Goal: Task Accomplishment & Management: Complete application form

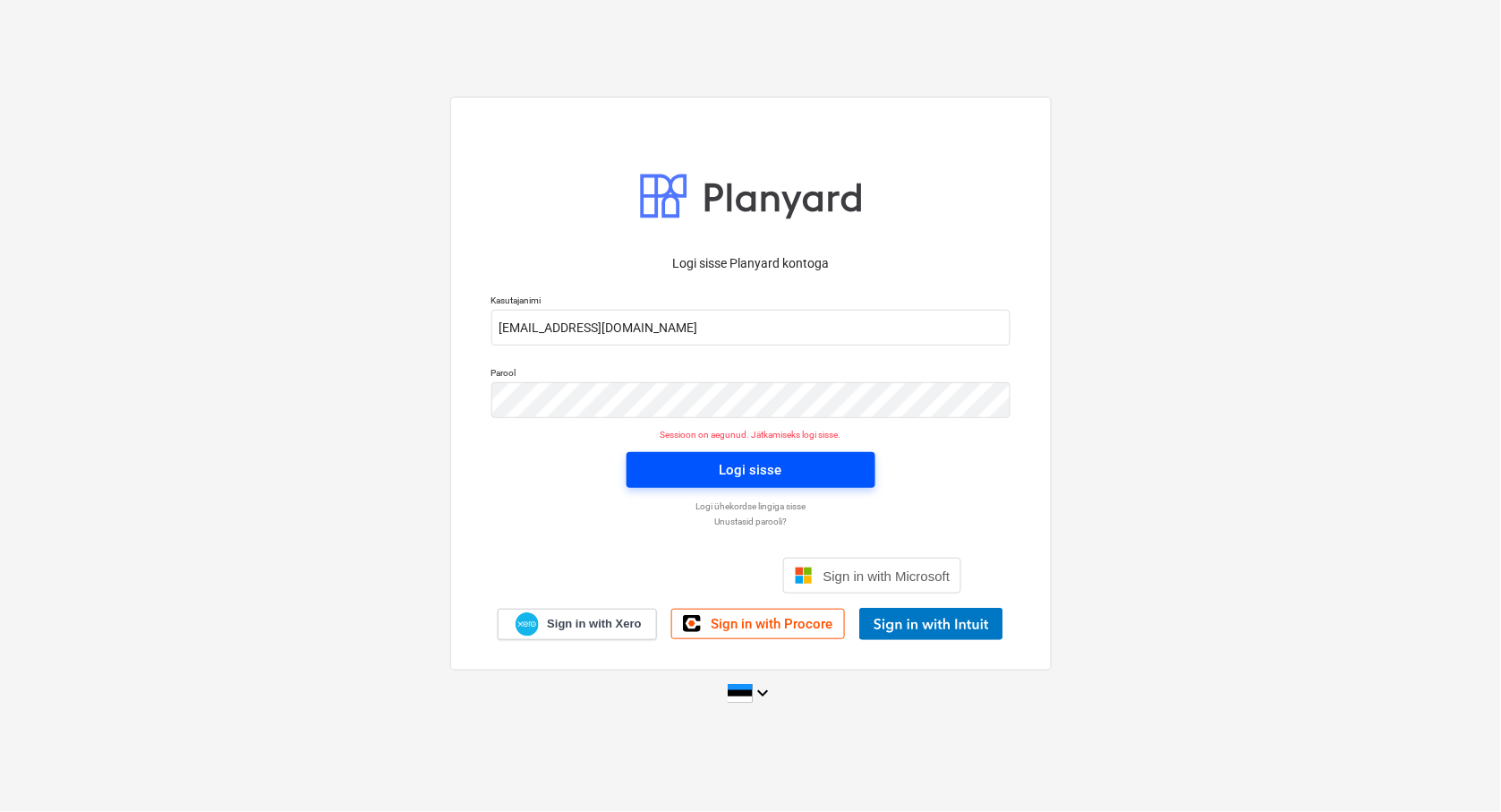
click at [752, 469] on div "Logi sisse" at bounding box center [750, 469] width 63 height 23
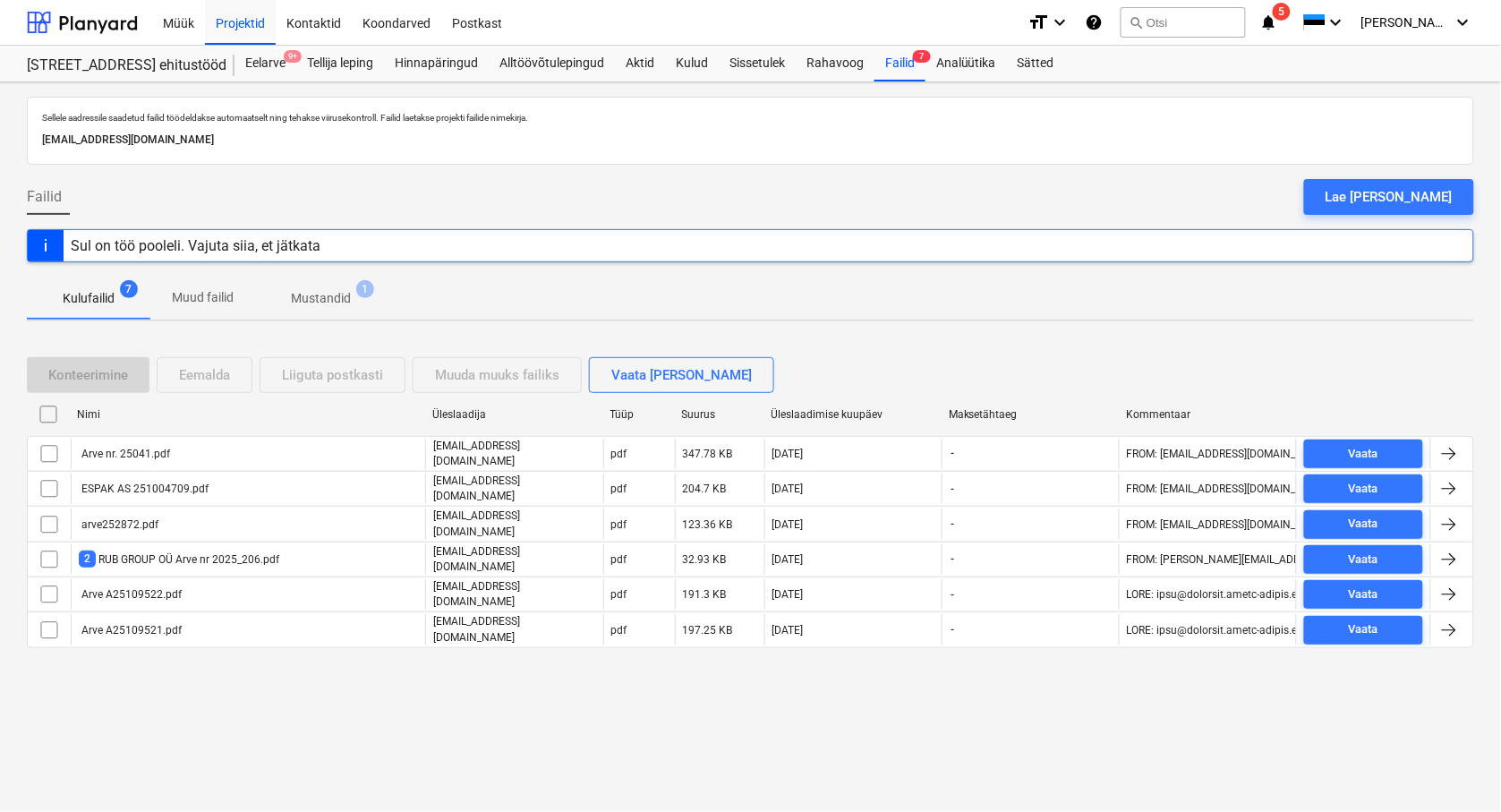
click at [609, 686] on div "Sellele aadressile saadetud failid töödeldakse automaatselt ning tehakse viirus…" at bounding box center [750, 447] width 1501 height 730
click at [701, 59] on div "Kulud" at bounding box center [693, 63] width 54 height 35
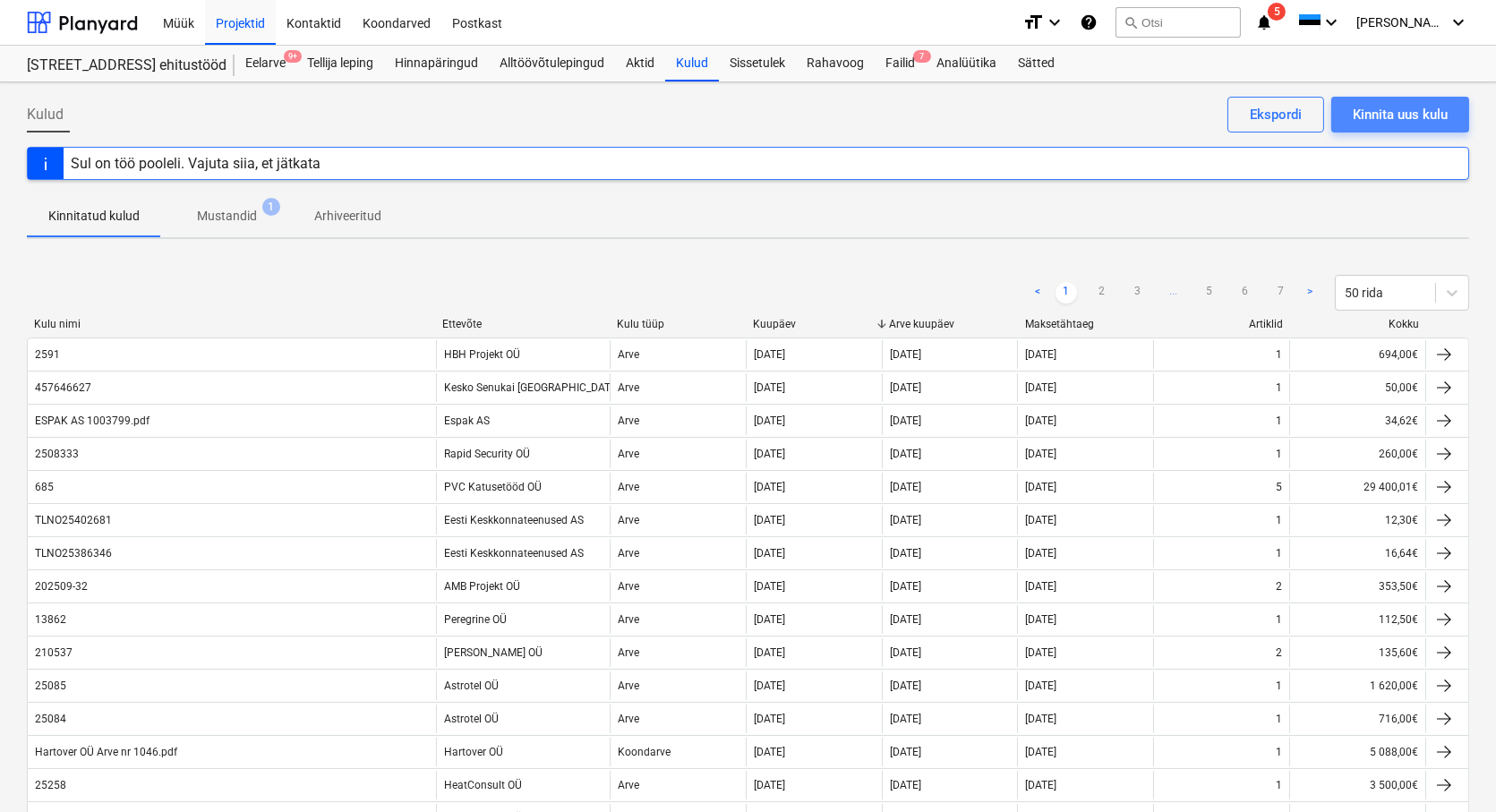
click at [1427, 115] on div "Kinnita uus kulu" at bounding box center [1401, 114] width 95 height 23
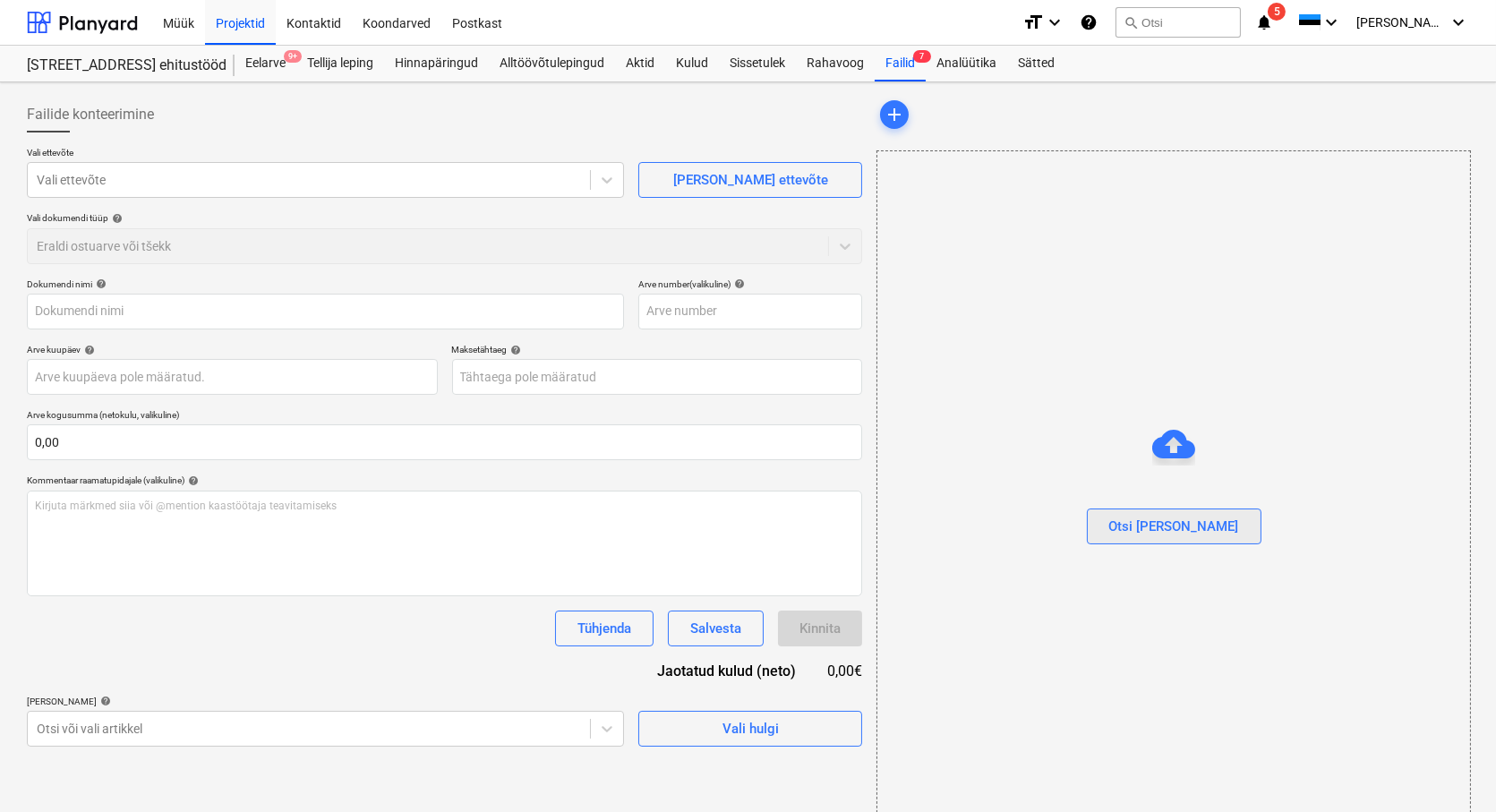
click at [1175, 539] on button "Otsi [PERSON_NAME]" at bounding box center [1174, 526] width 175 height 35
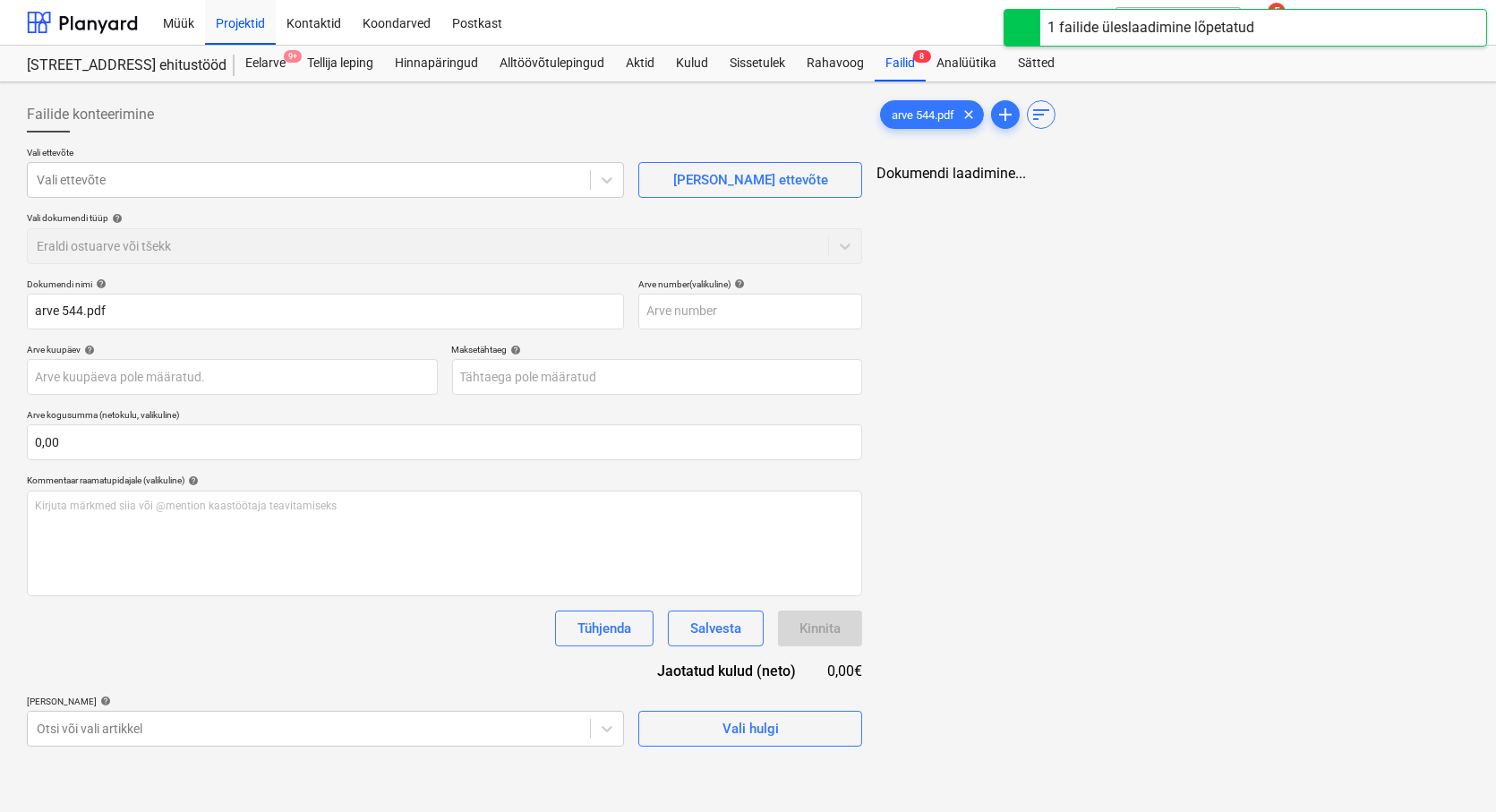
type input "arve 544.pdf"
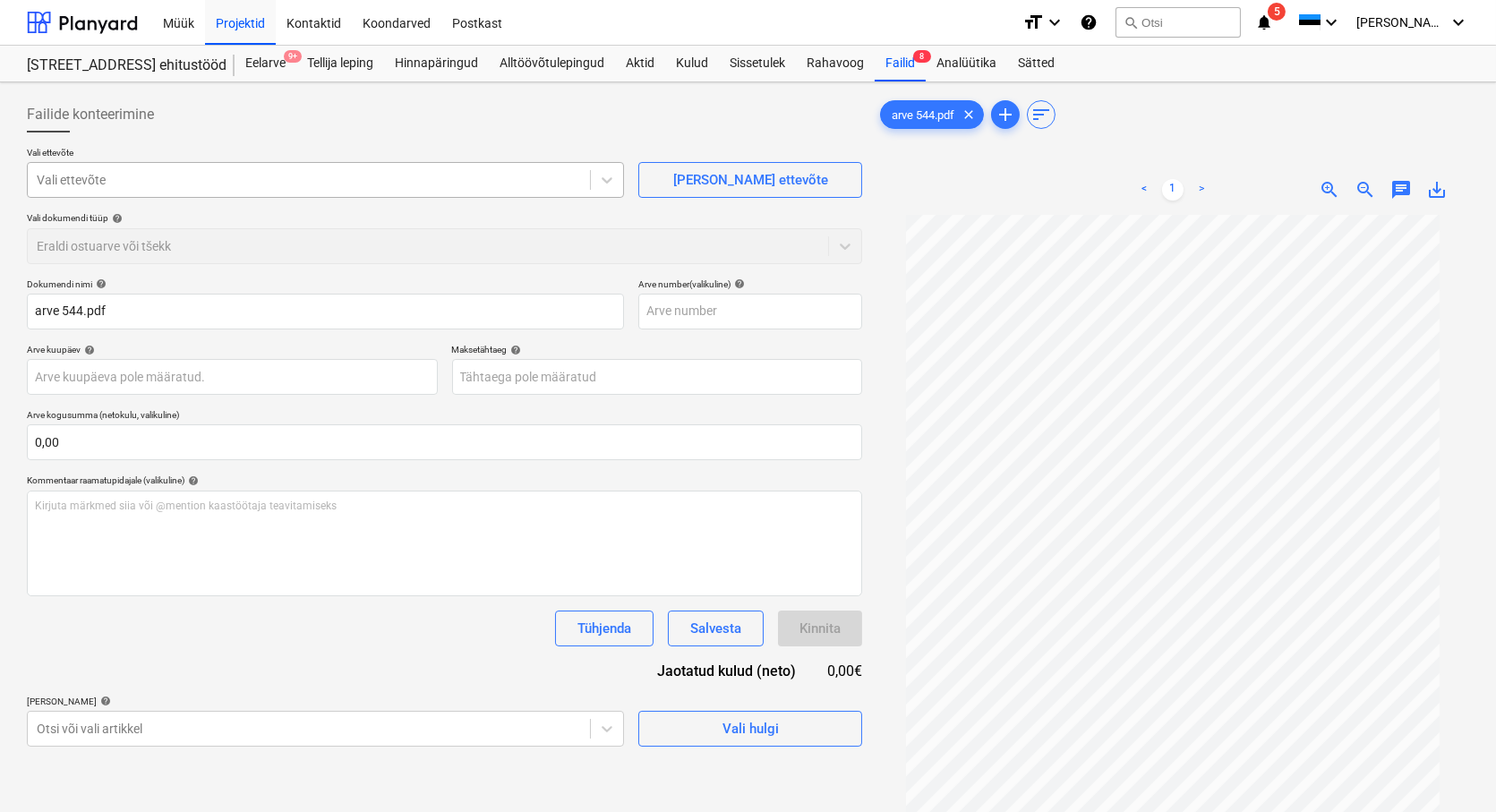
click at [115, 172] on div at bounding box center [308, 179] width 544 height 18
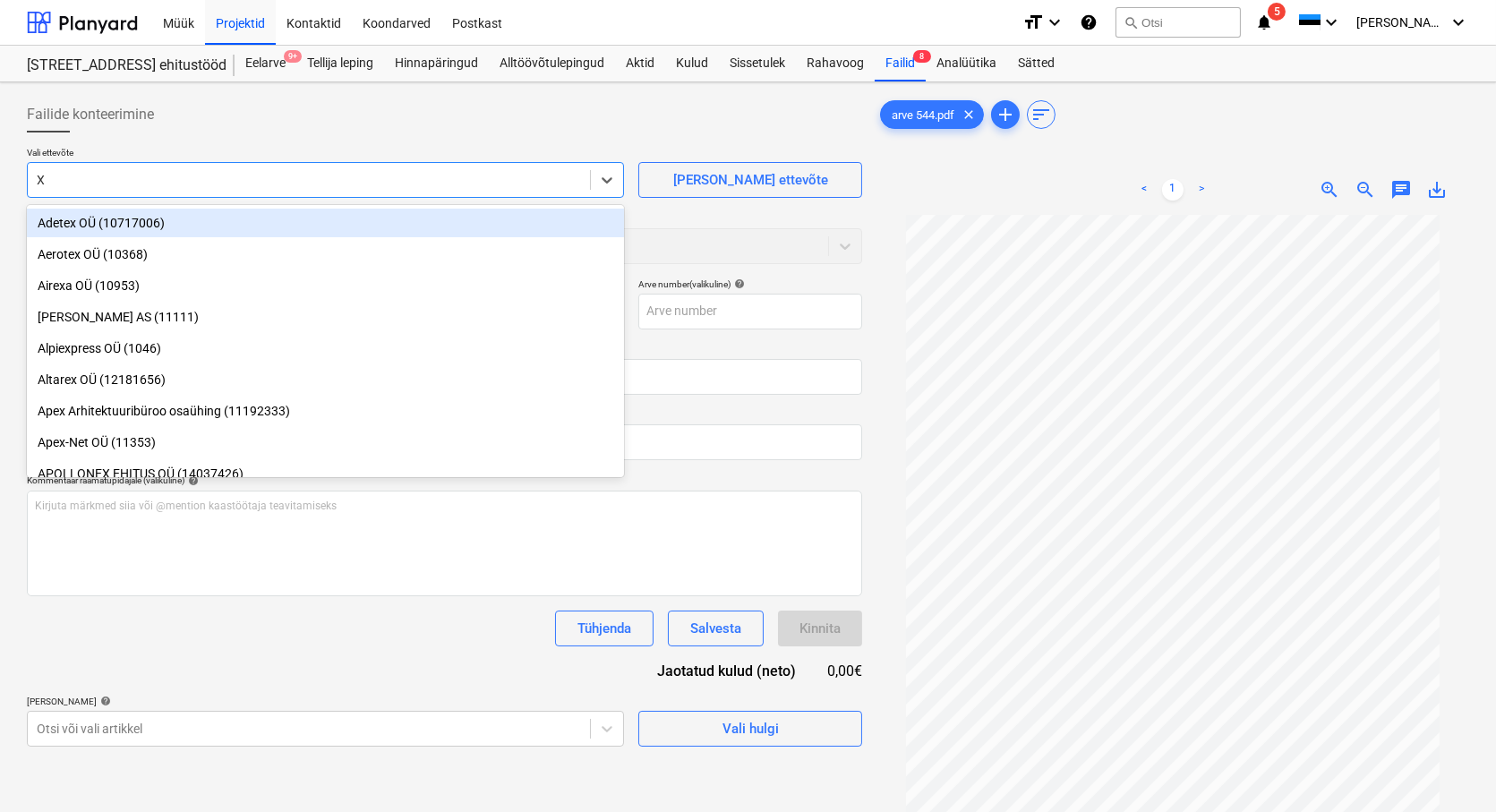
type input "XM"
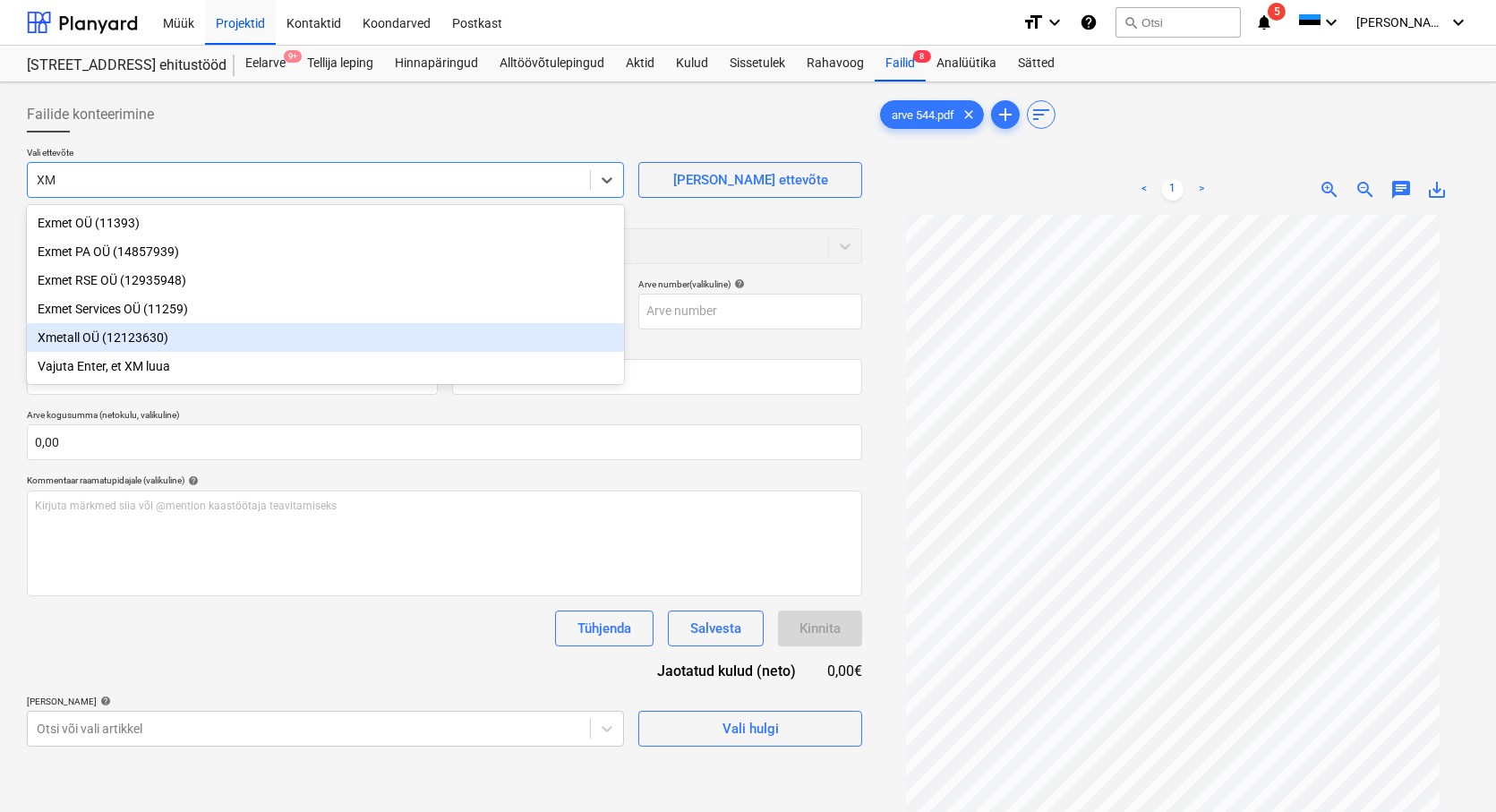
click at [101, 341] on div "Xmetall OÜ (12123630)" at bounding box center [326, 337] width 598 height 29
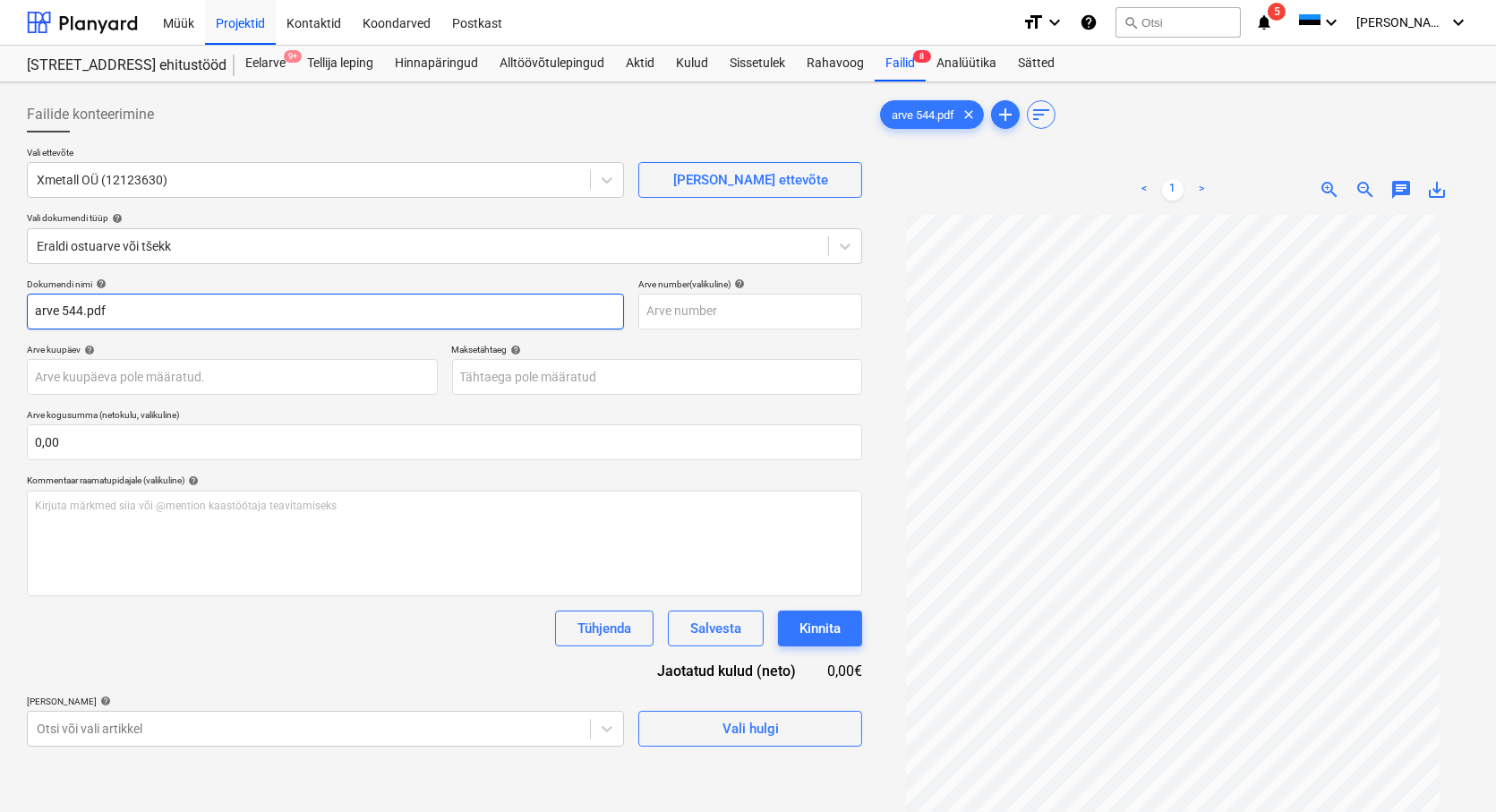
drag, startPoint x: 63, startPoint y: 314, endPoint x: -21, endPoint y: 304, distance: 84.6
click at [0, 304] on html "Müük Projektid Kontaktid Koondarved Postkast format_size keyboard_arrow_down he…" at bounding box center [748, 406] width 1496 height 812
drag, startPoint x: 91, startPoint y: 311, endPoint x: 57, endPoint y: 314, distance: 34.1
click at [57, 314] on input "544.pdf" at bounding box center [326, 312] width 598 height 35
type input "544"
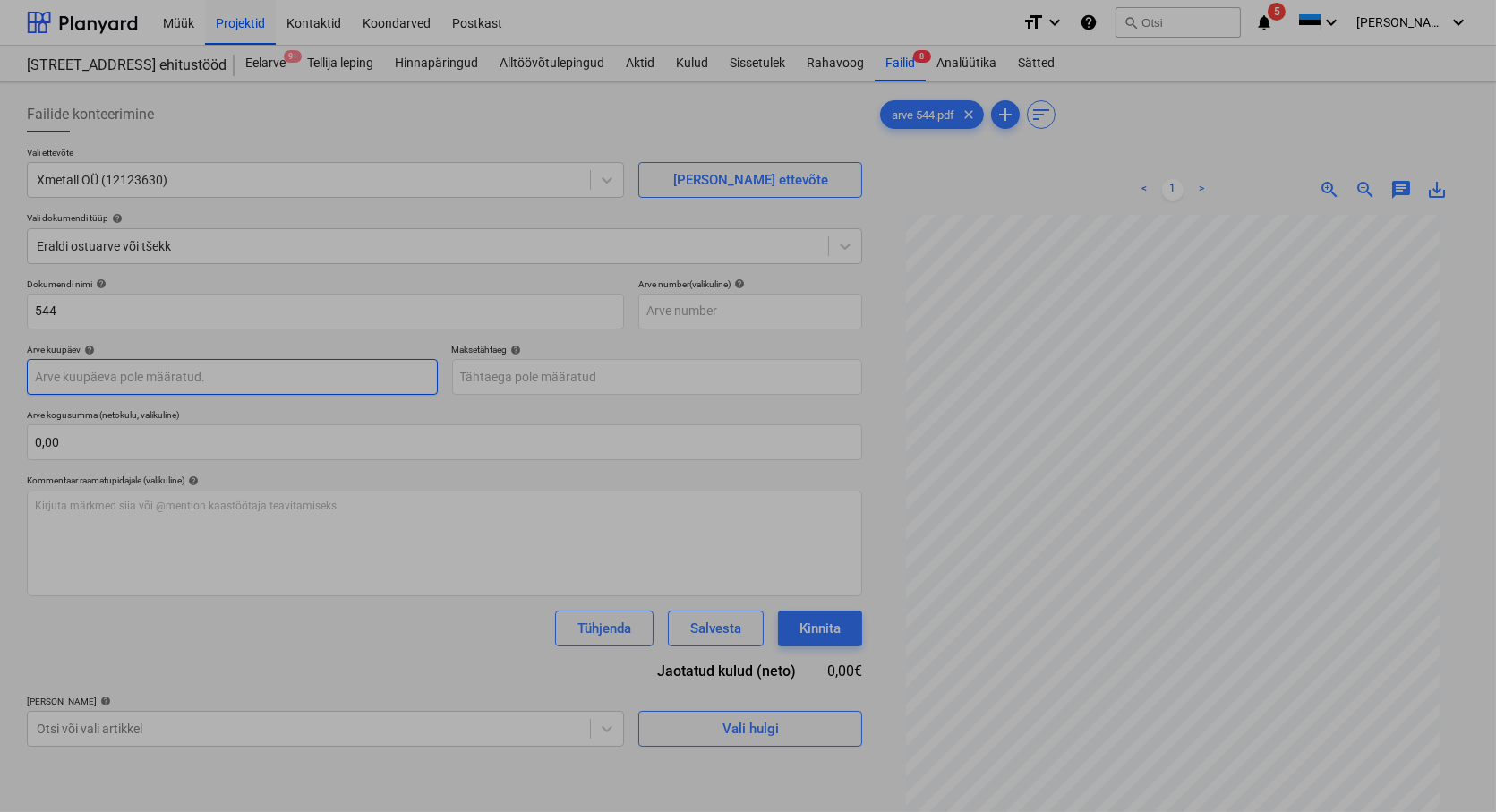
click at [60, 382] on body "Müük Projektid Kontaktid Koondarved Postkast format_size keyboard_arrow_down he…" at bounding box center [748, 406] width 1496 height 812
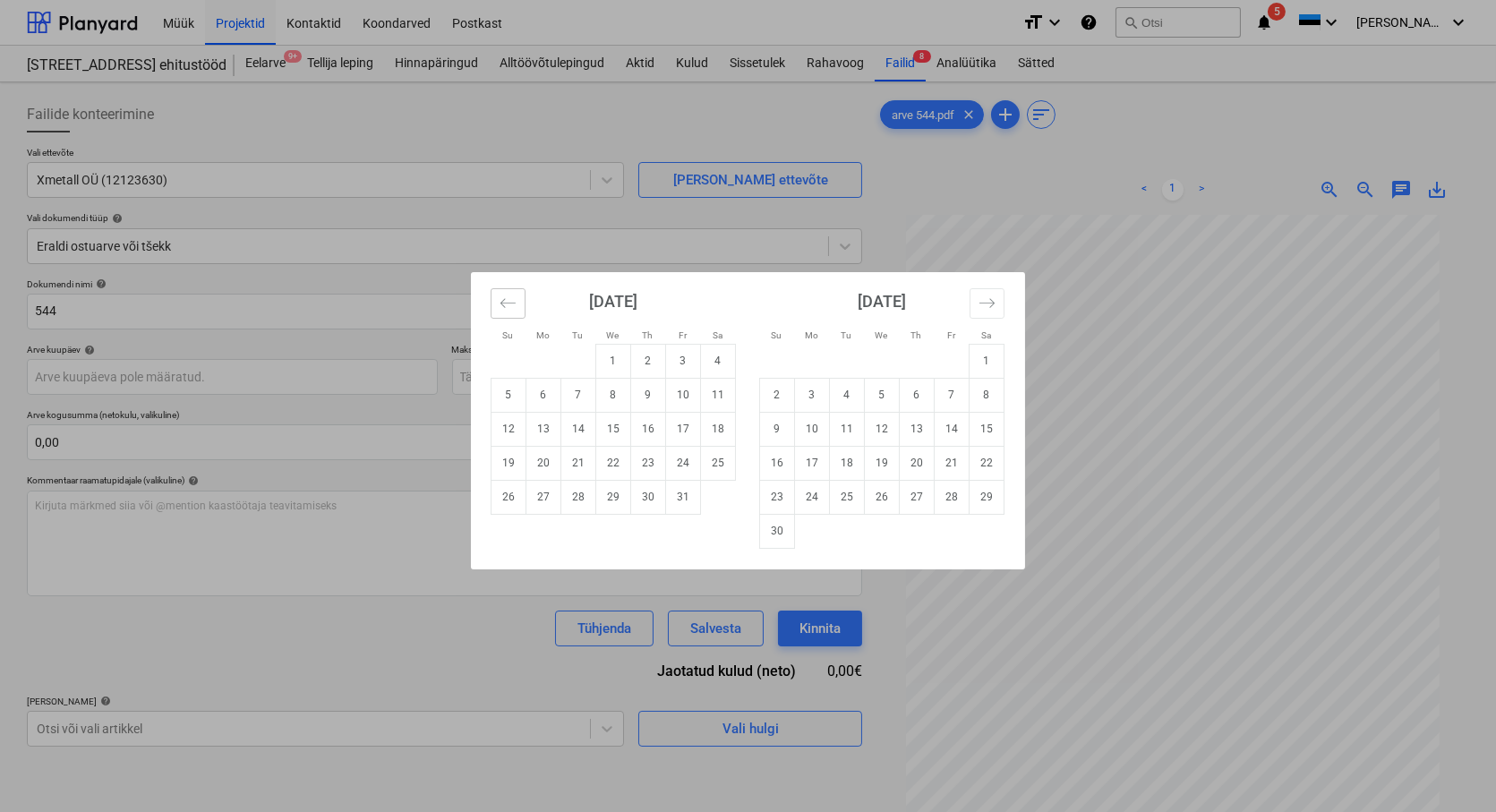
click at [512, 301] on icon "Move backward to switch to the previous month." at bounding box center [508, 302] width 17 height 17
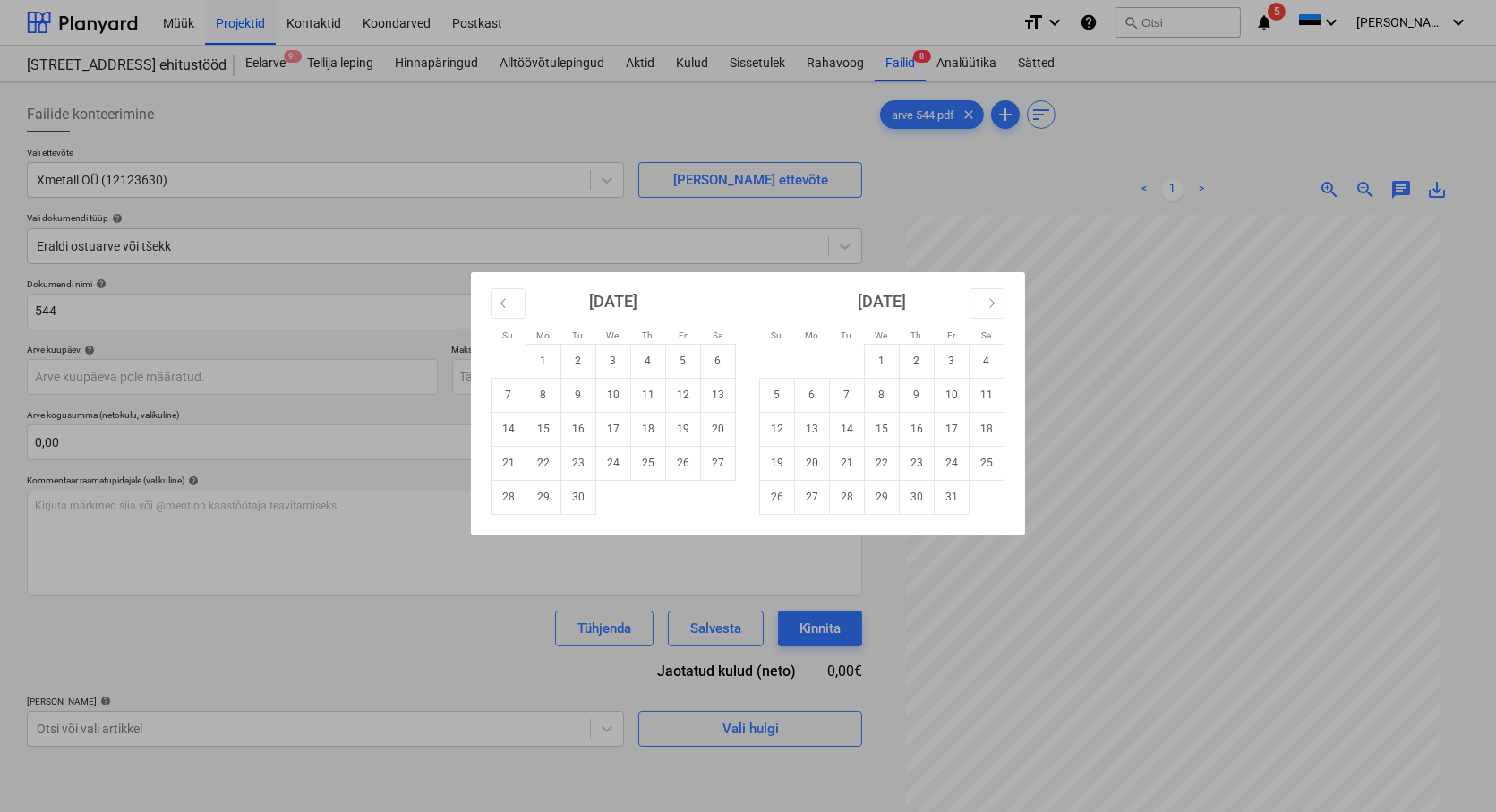
drag, startPoint x: 573, startPoint y: 495, endPoint x: 542, endPoint y: 408, distance: 92.4
click at [574, 495] on td "30" at bounding box center [578, 497] width 35 height 34
type input "[DATE]"
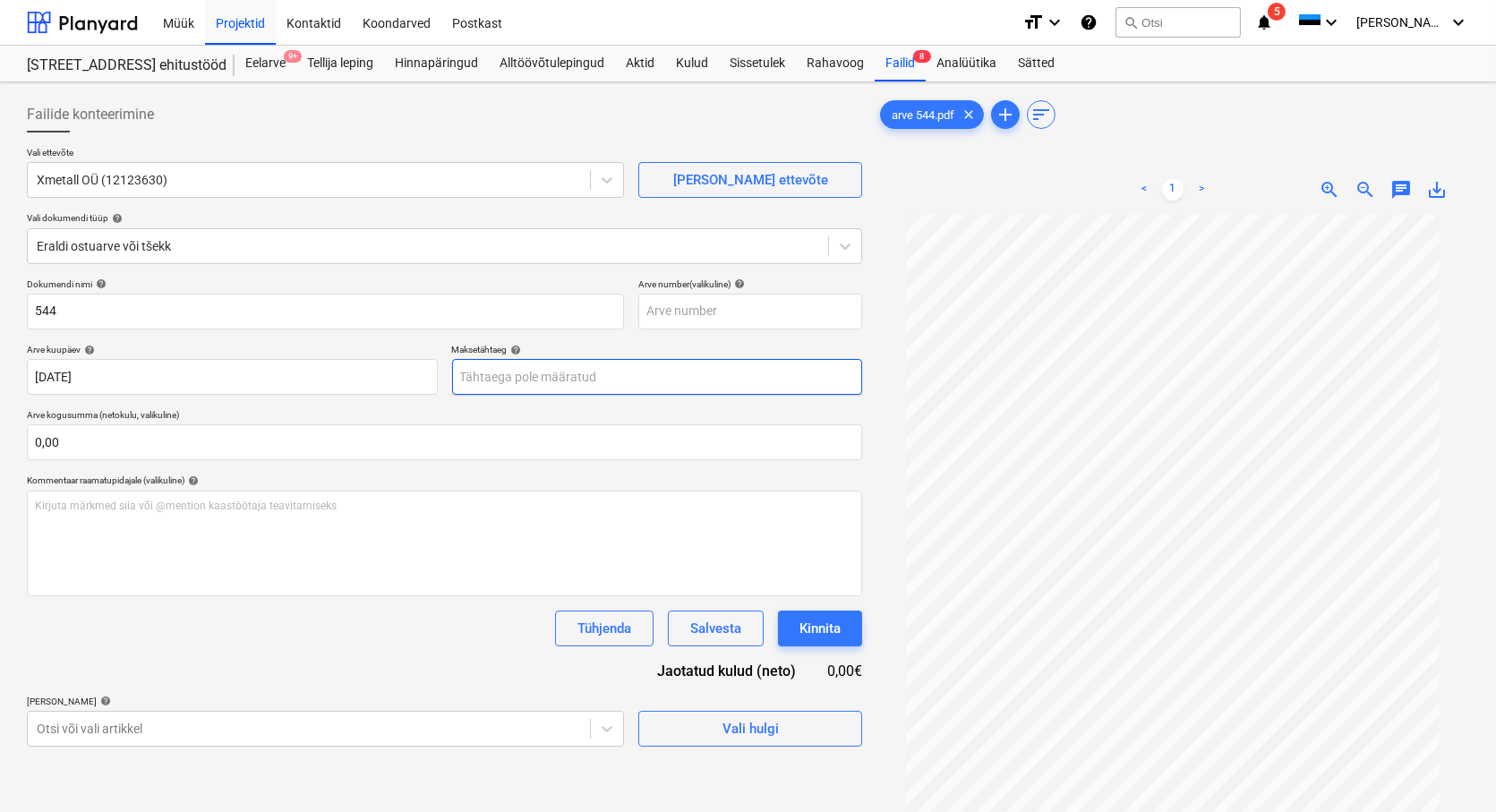
click at [494, 373] on body "Müük Projektid Kontaktid Koondarved Postkast format_size keyboard_arrow_down he…" at bounding box center [748, 406] width 1496 height 812
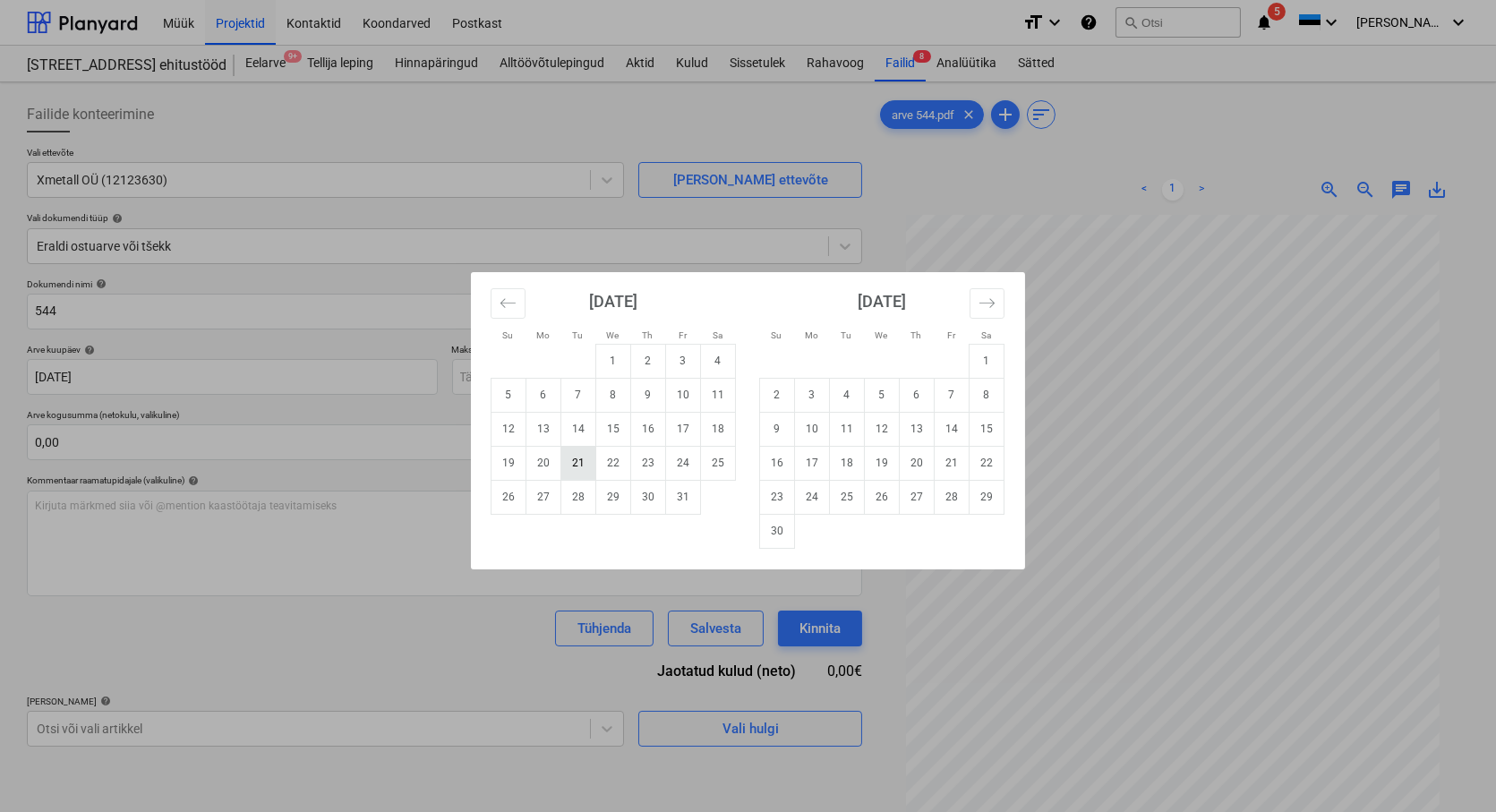
click at [582, 453] on td "21" at bounding box center [578, 463] width 35 height 34
type input "[DATE]"
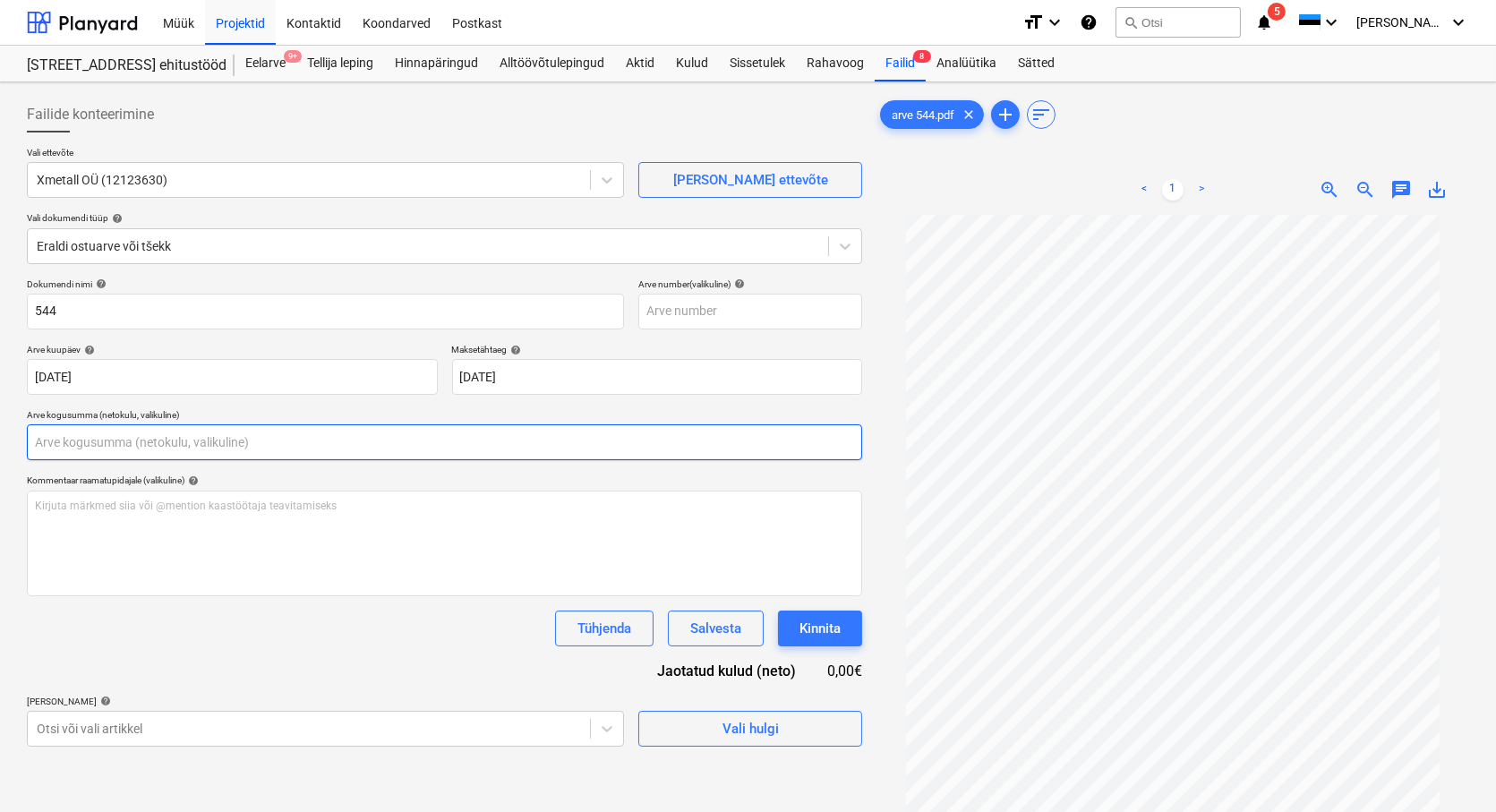
click at [106, 444] on input "text" at bounding box center [445, 442] width 836 height 35
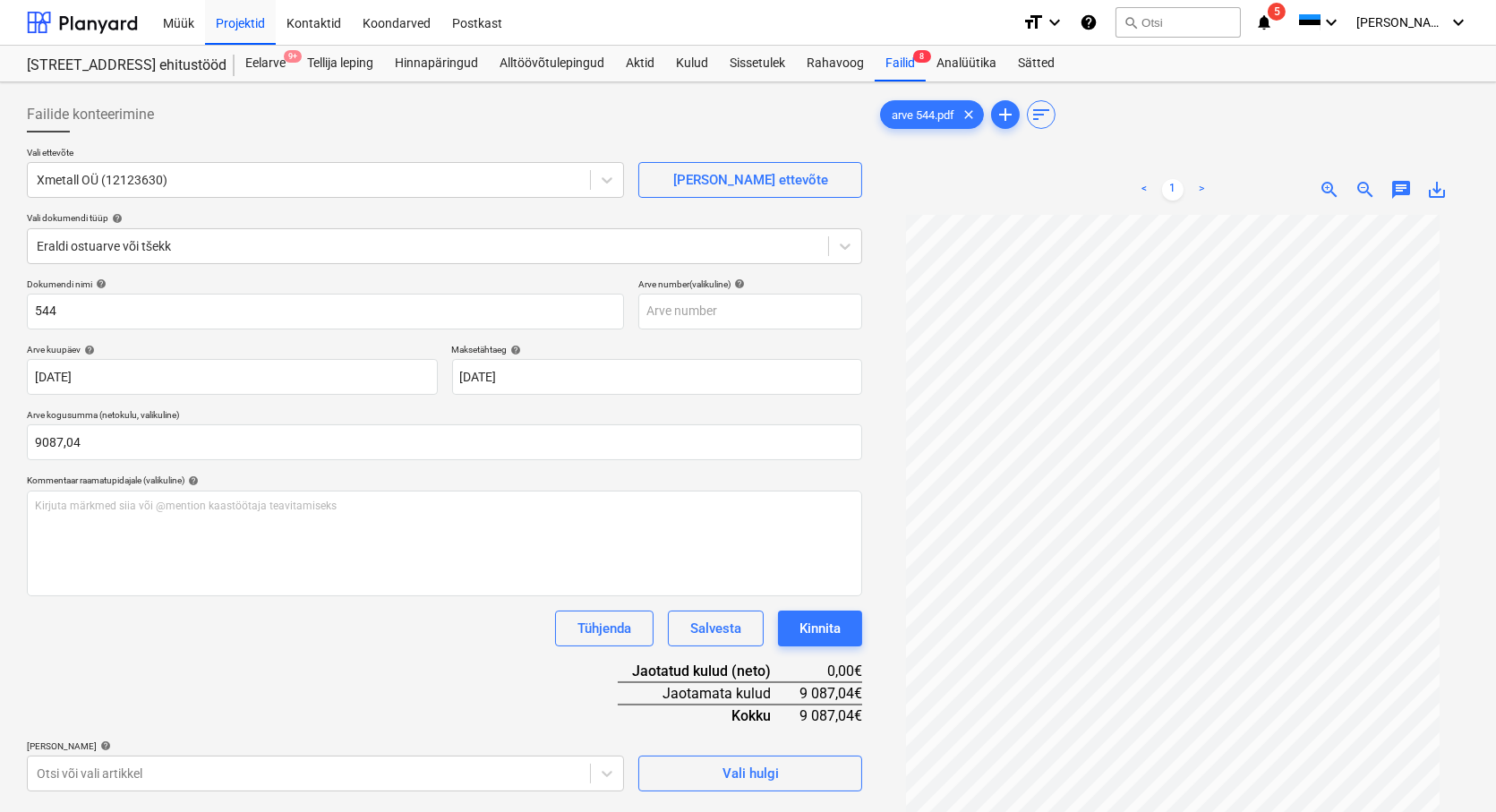
type input "9 087,04"
click at [225, 603] on div "Dokumendi nimi help 544 Arve number (valikuline) help Arve kuupäev help [DATE] …" at bounding box center [445, 534] width 836 height 512
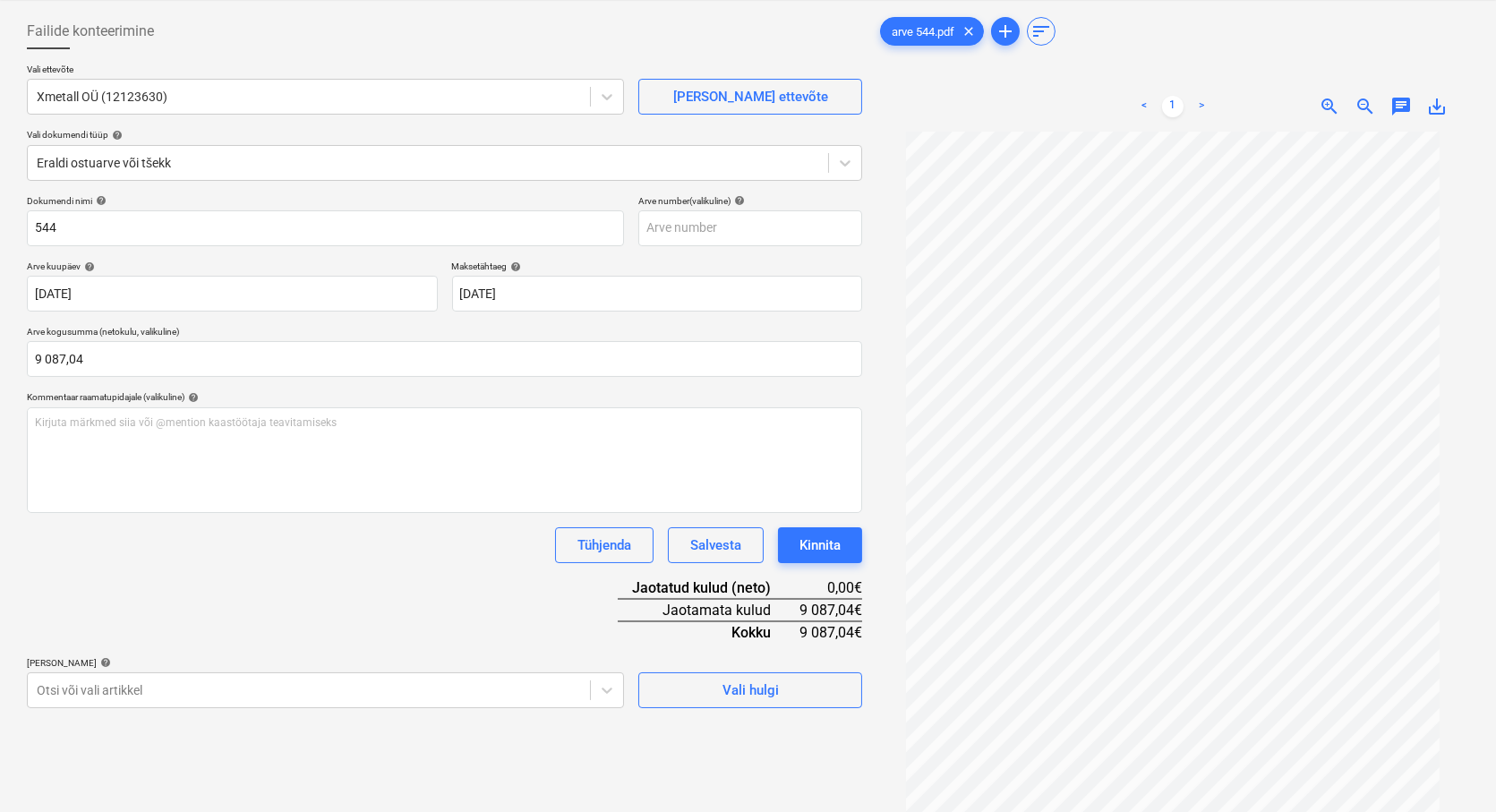
scroll to position [179, 0]
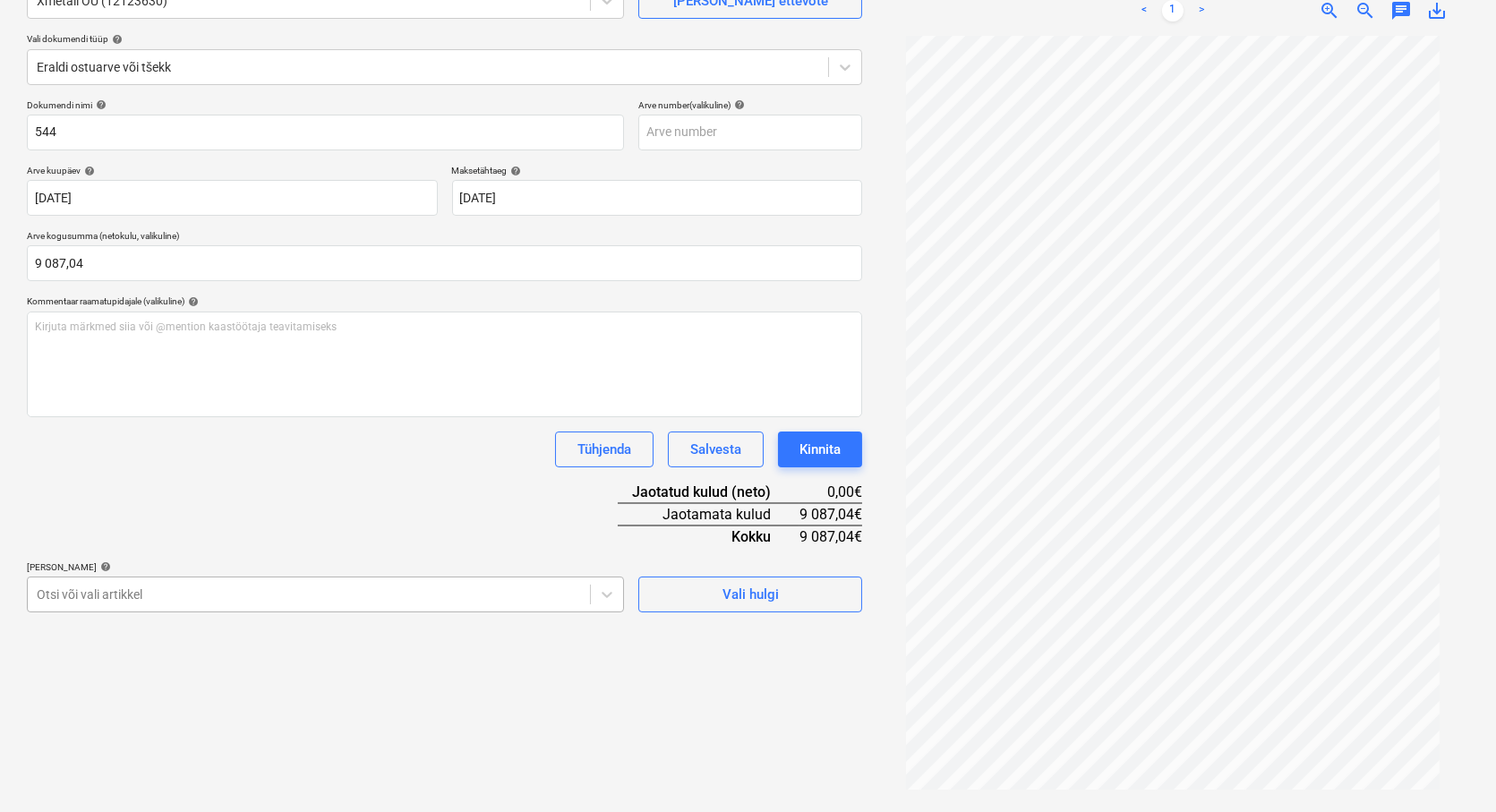
click at [122, 592] on body "Müük Projektid Kontaktid Koondarved Postkast format_size keyboard_arrow_down he…" at bounding box center [748, 227] width 1496 height 812
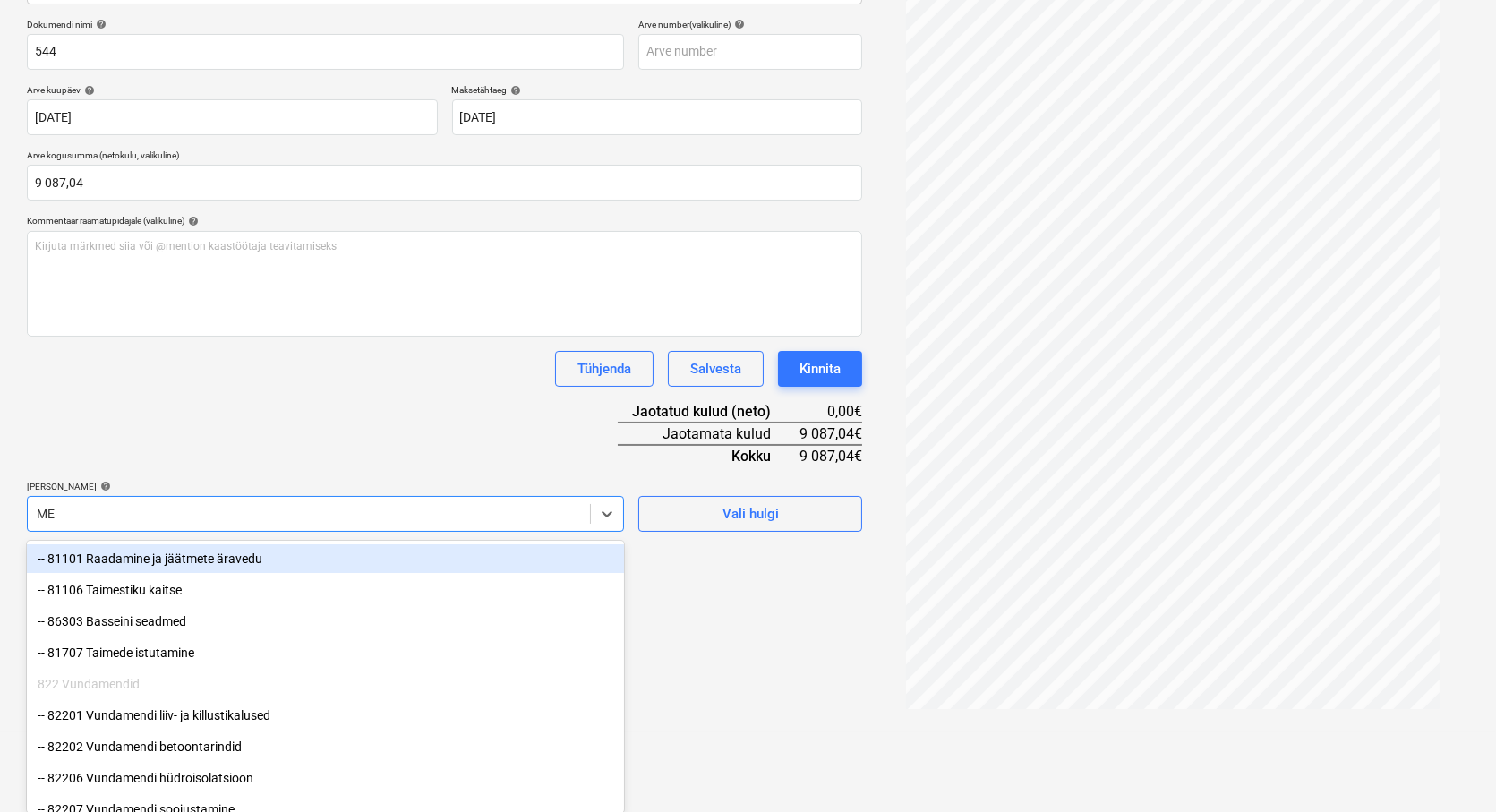
type input "MET"
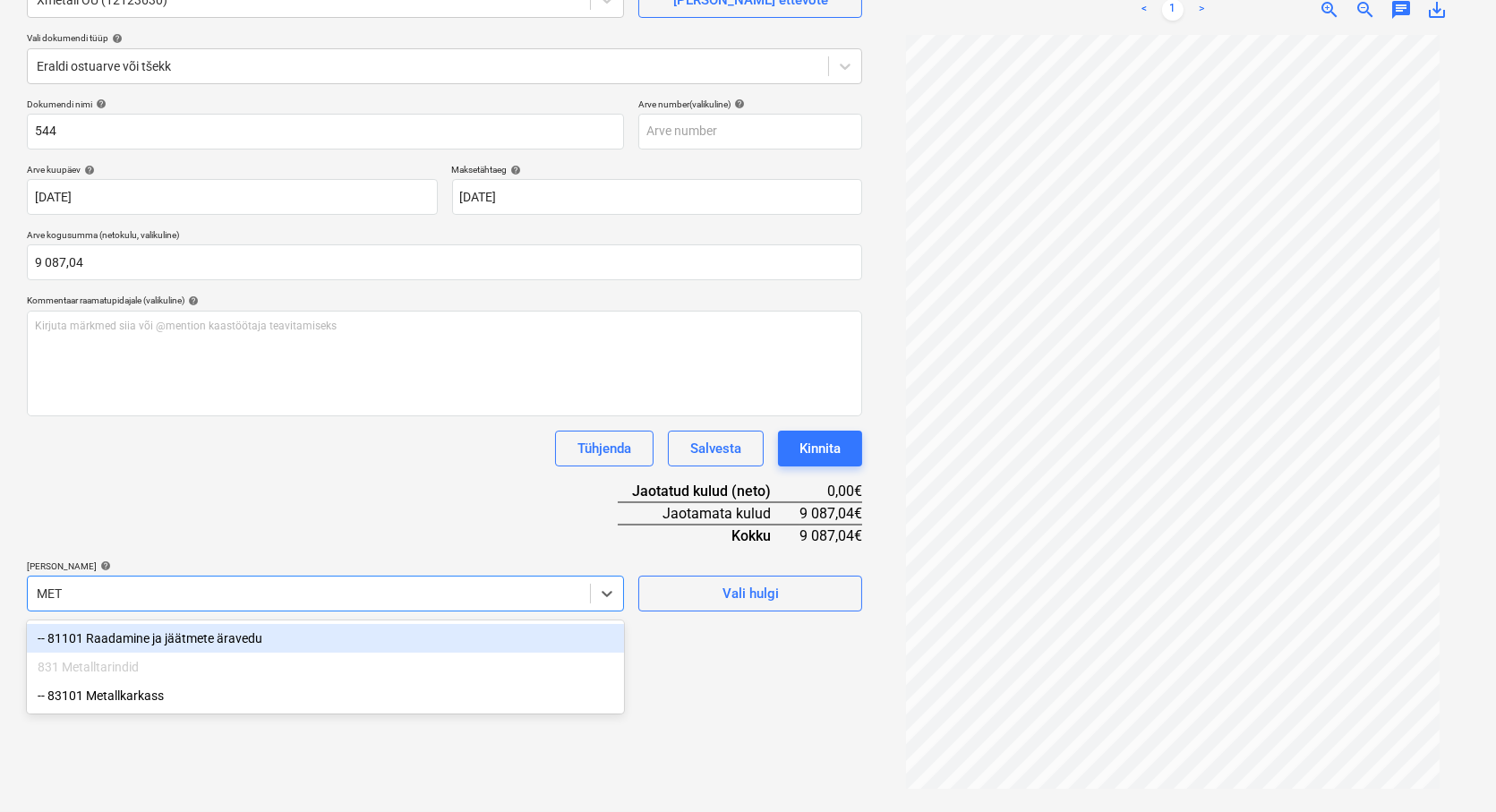
scroll to position [179, 0]
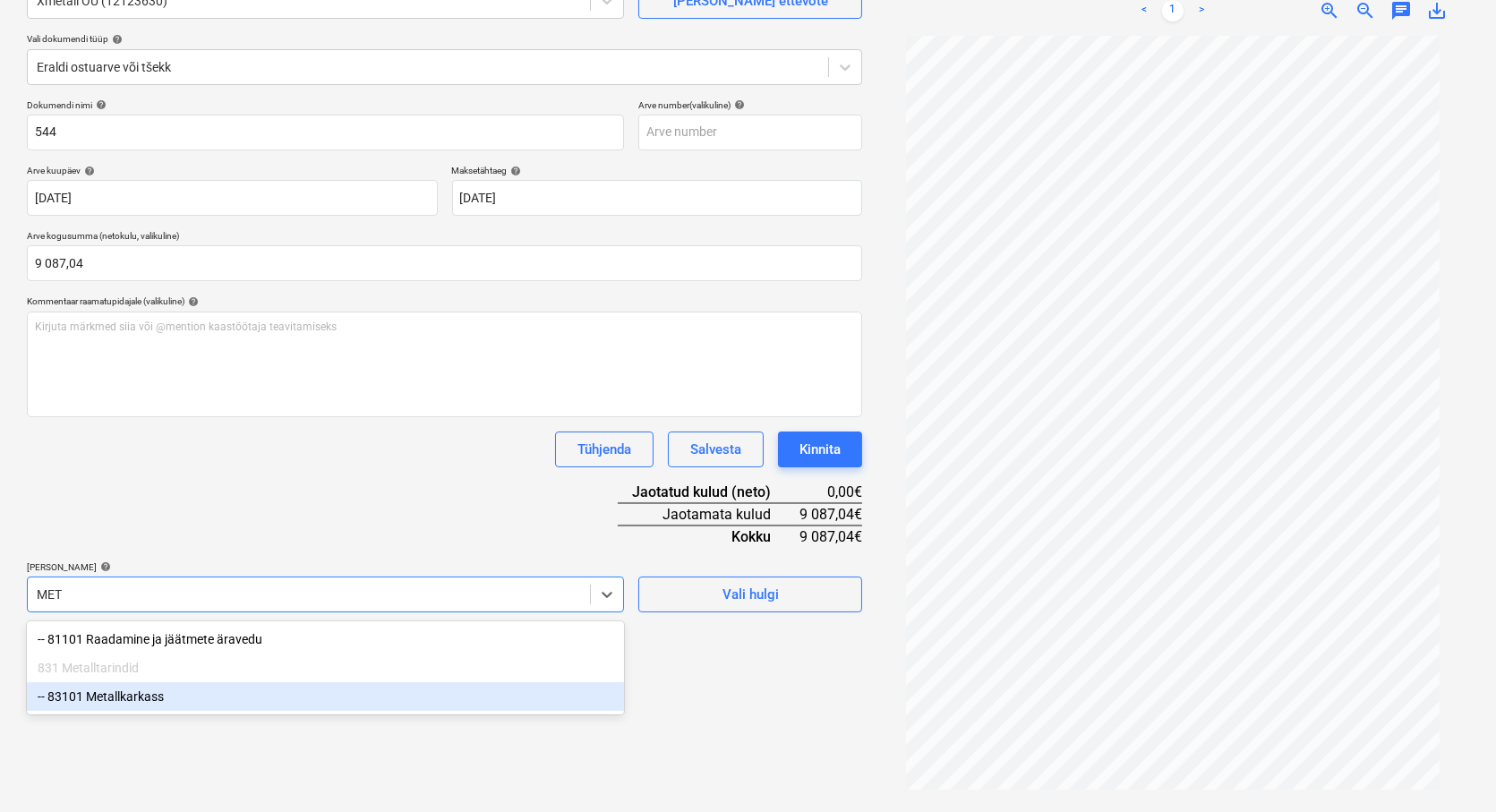
click at [148, 696] on div "-- 83101 Metallkarkass" at bounding box center [326, 696] width 598 height 29
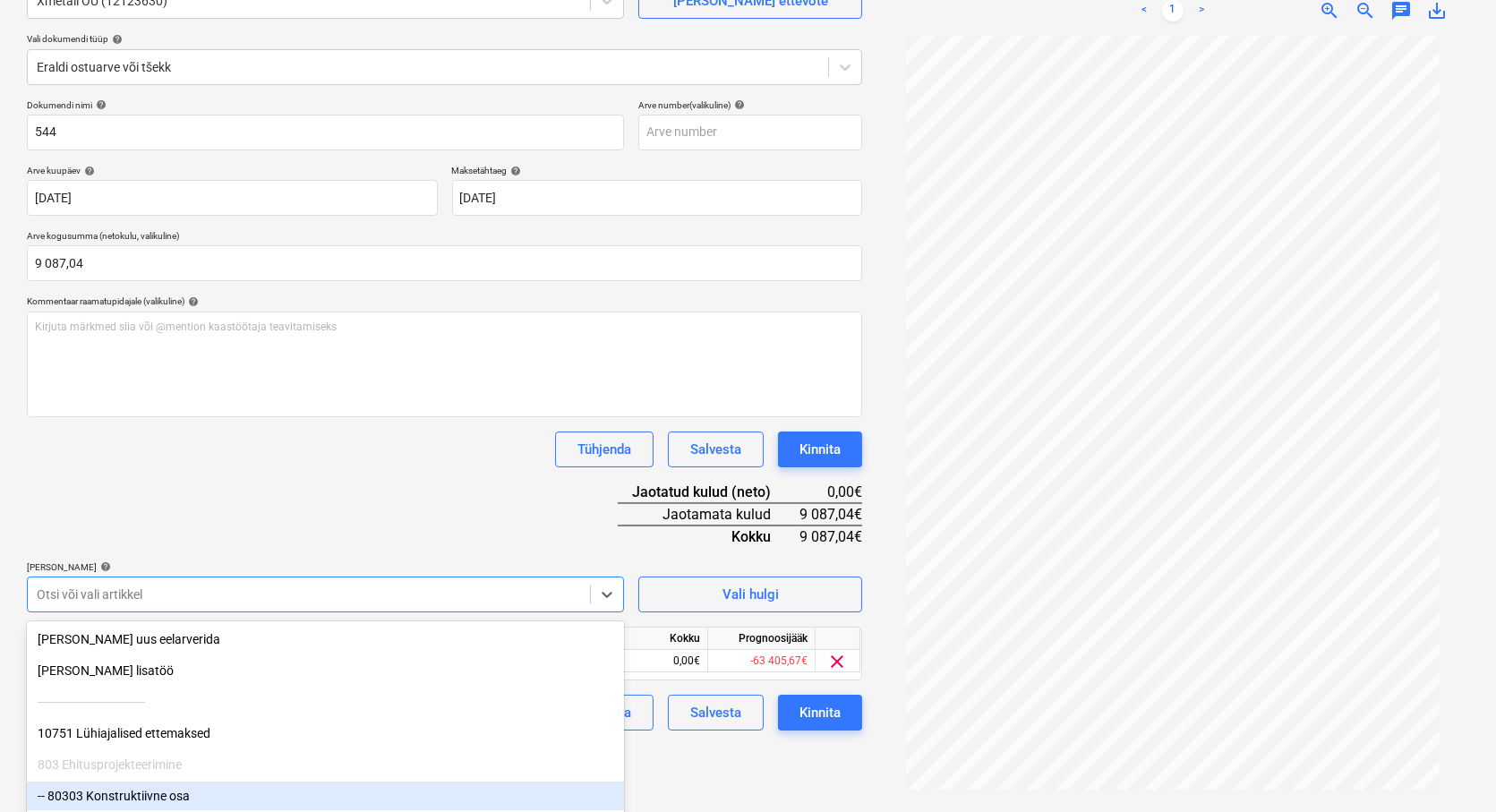
click at [500, 505] on div "Dokumendi nimi help 544 Arve number (valikuline) help Arve kuupäev help [DATE] …" at bounding box center [445, 414] width 836 height 631
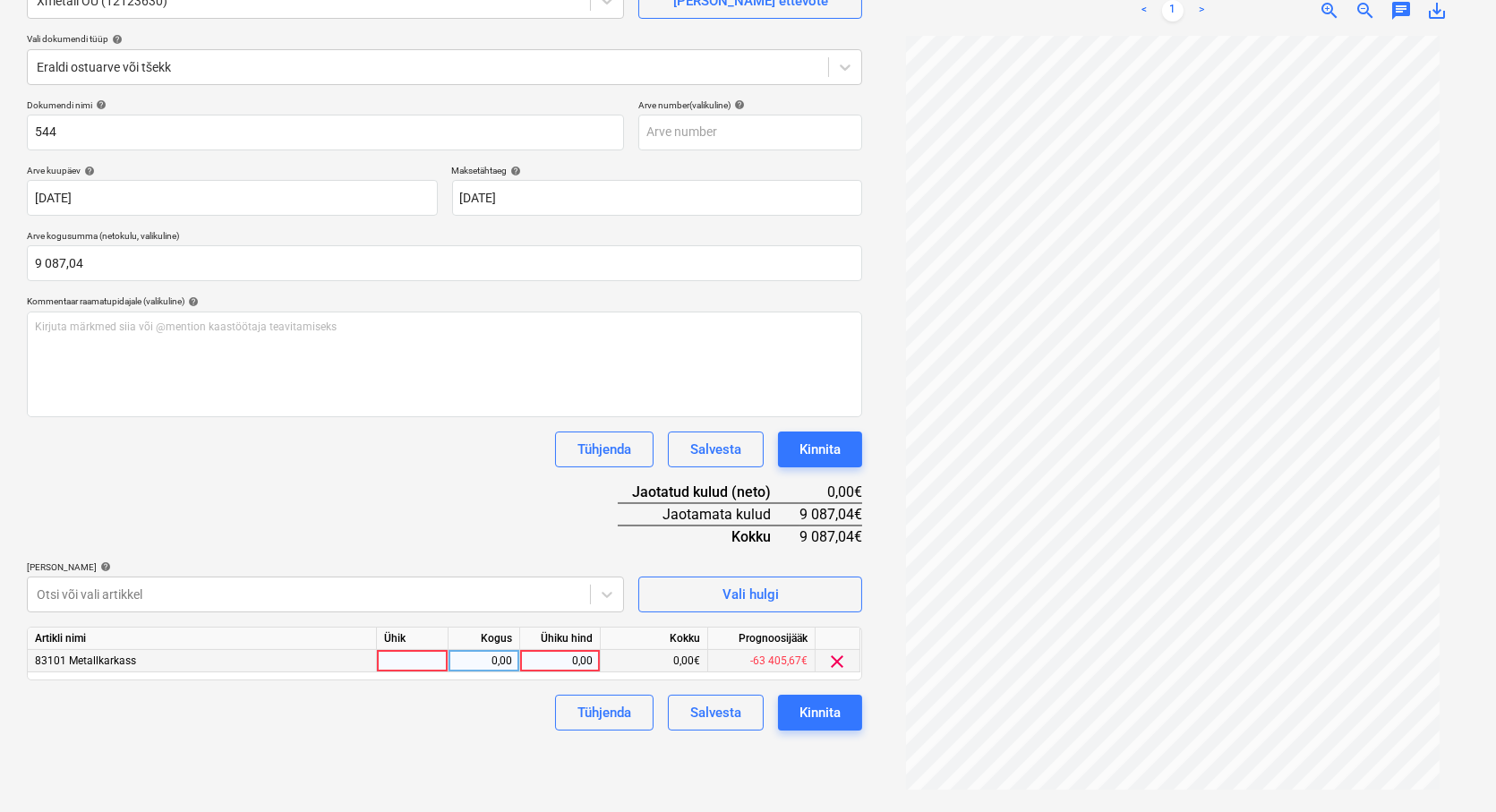
click at [412, 663] on div at bounding box center [413, 661] width 72 height 22
type input "TK"
click at [471, 660] on div "0,00" at bounding box center [484, 661] width 56 height 22
type input "1"
click at [557, 657] on div "0,00" at bounding box center [560, 661] width 65 height 22
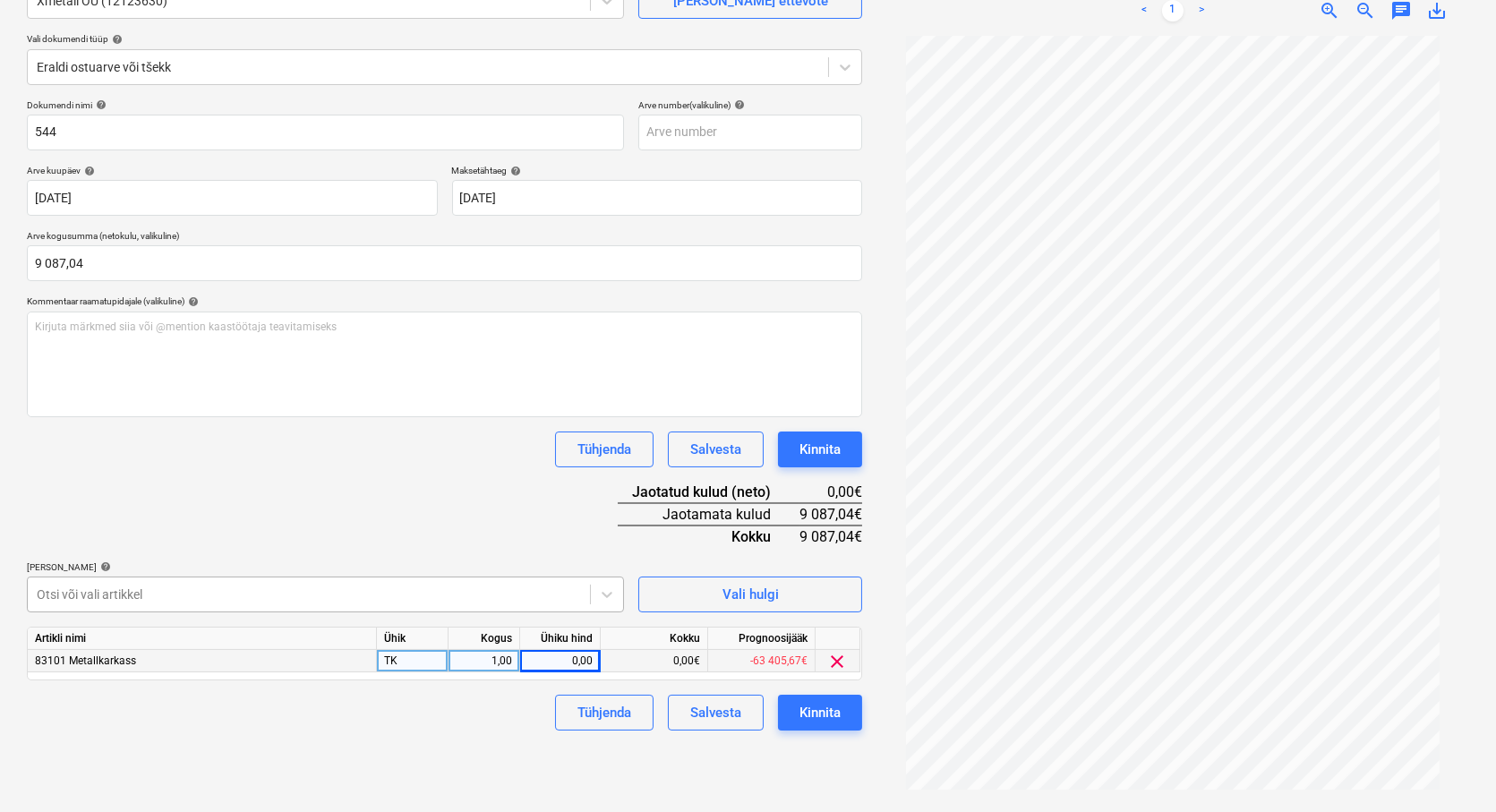
click at [174, 586] on div at bounding box center [308, 594] width 544 height 18
click at [298, 580] on body "Müük Projektid Kontaktid Koondarved Postkast format_size keyboard_arrow_down he…" at bounding box center [748, 227] width 1496 height 812
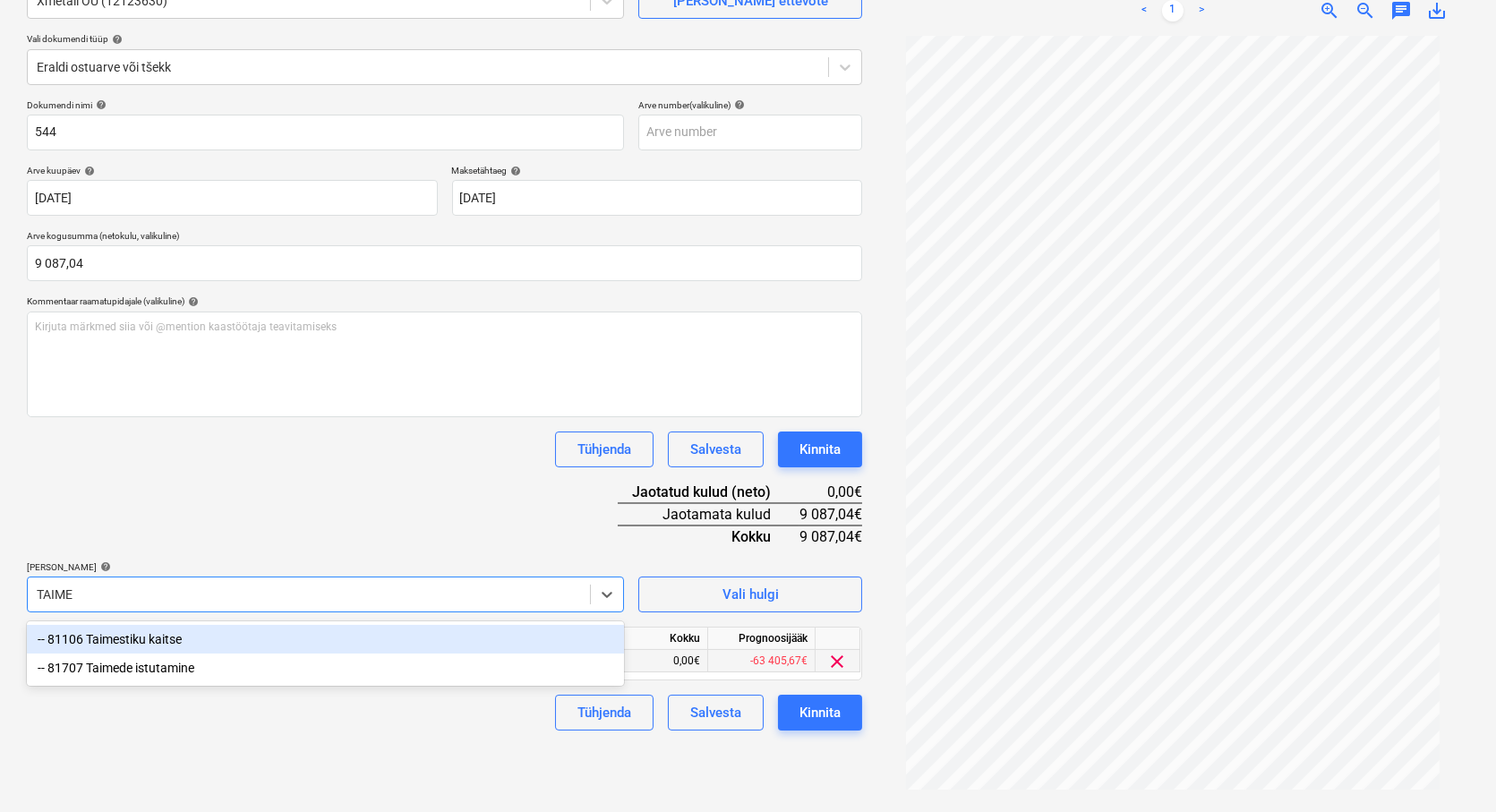
type input "TAIMES"
click at [143, 634] on div "-- 81106 Taimestiku kaitse" at bounding box center [326, 638] width 598 height 29
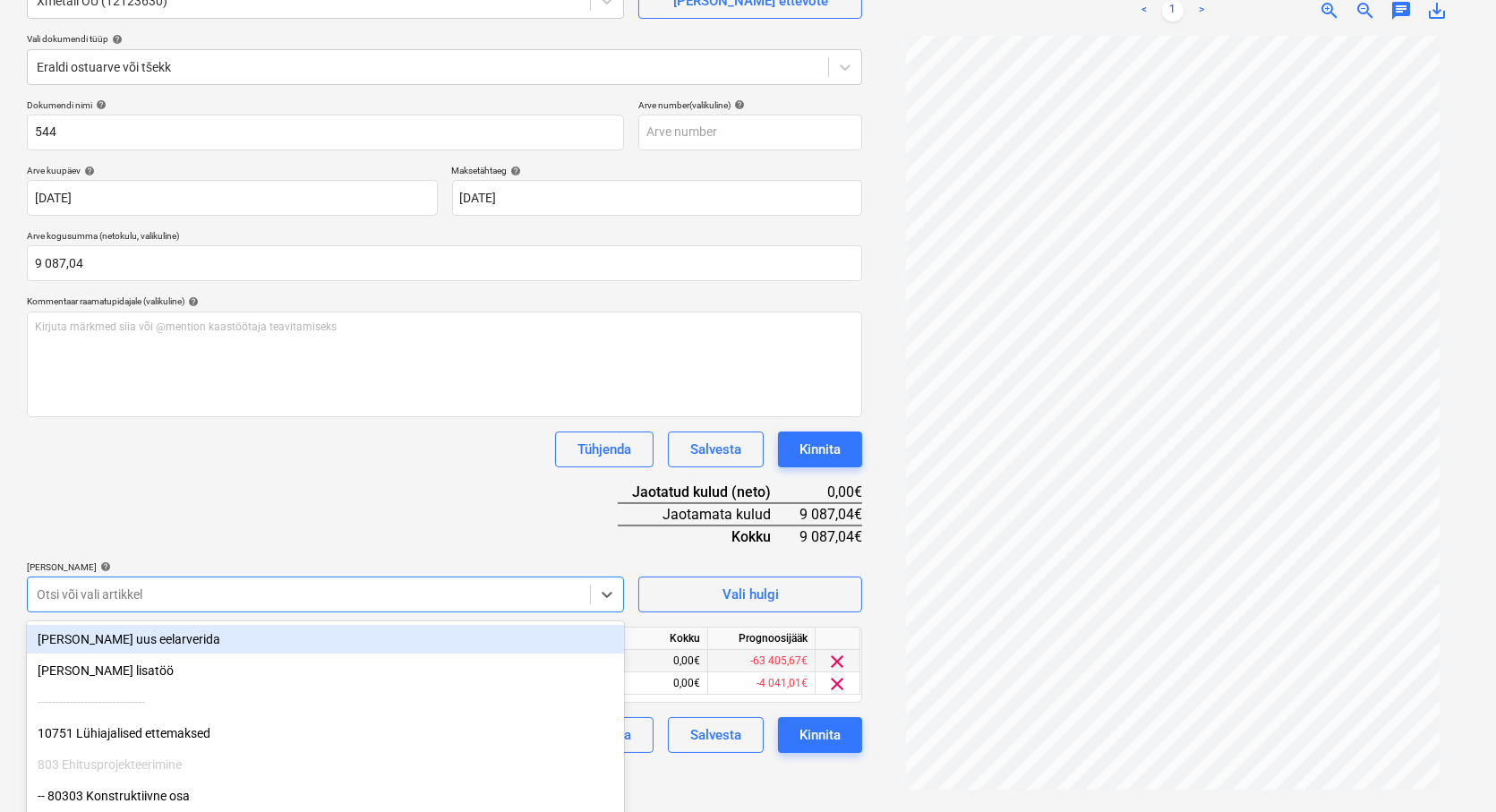
scroll to position [259, 0]
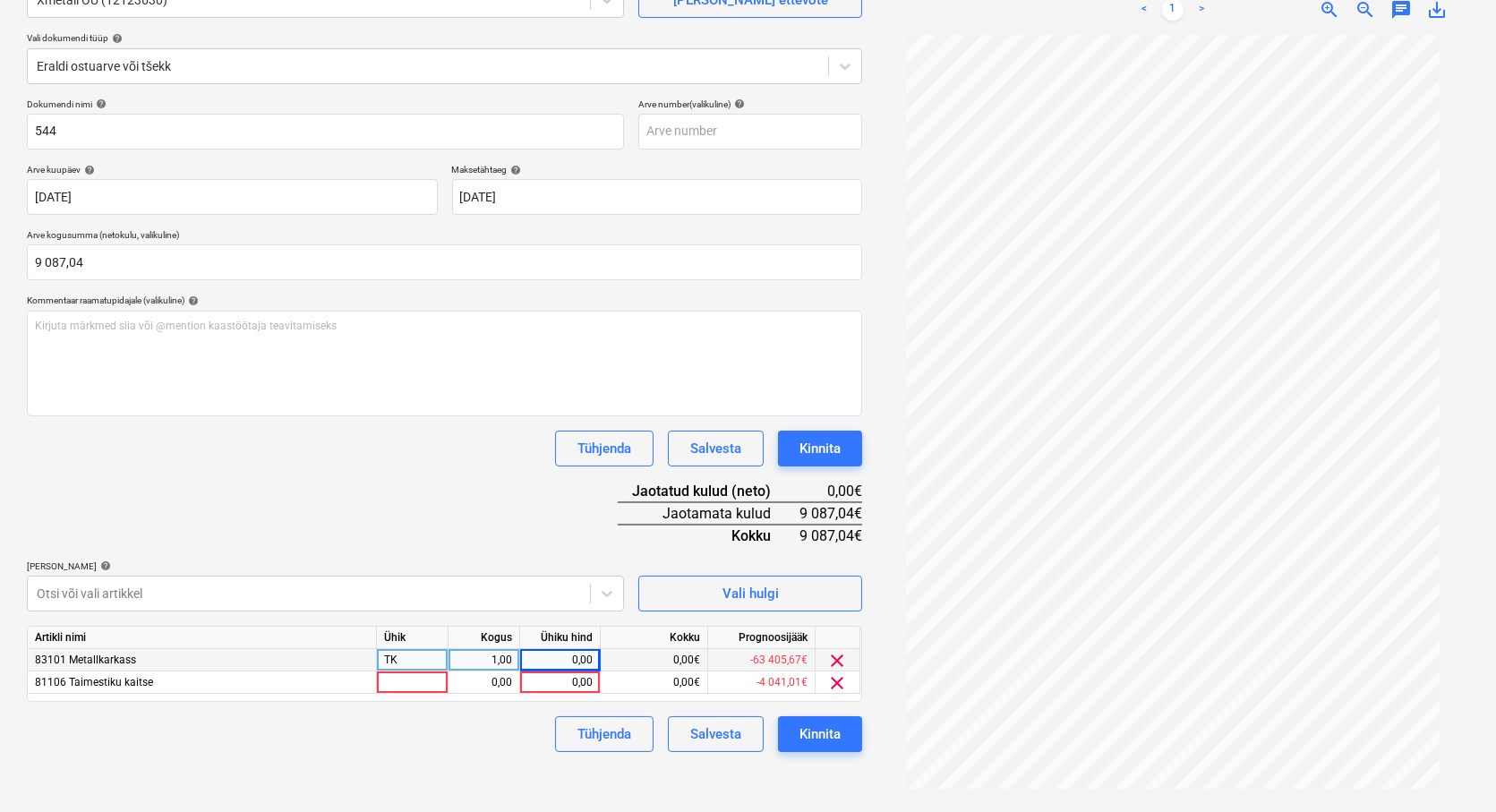
click at [275, 427] on div "Dokumendi nimi help 544 Arve number (valikuline) help Arve kuupäev help [DATE] …" at bounding box center [445, 425] width 836 height 653
click at [390, 686] on div at bounding box center [413, 683] width 72 height 22
type input "TK"
click at [480, 682] on div "0,00" at bounding box center [484, 683] width 56 height 22
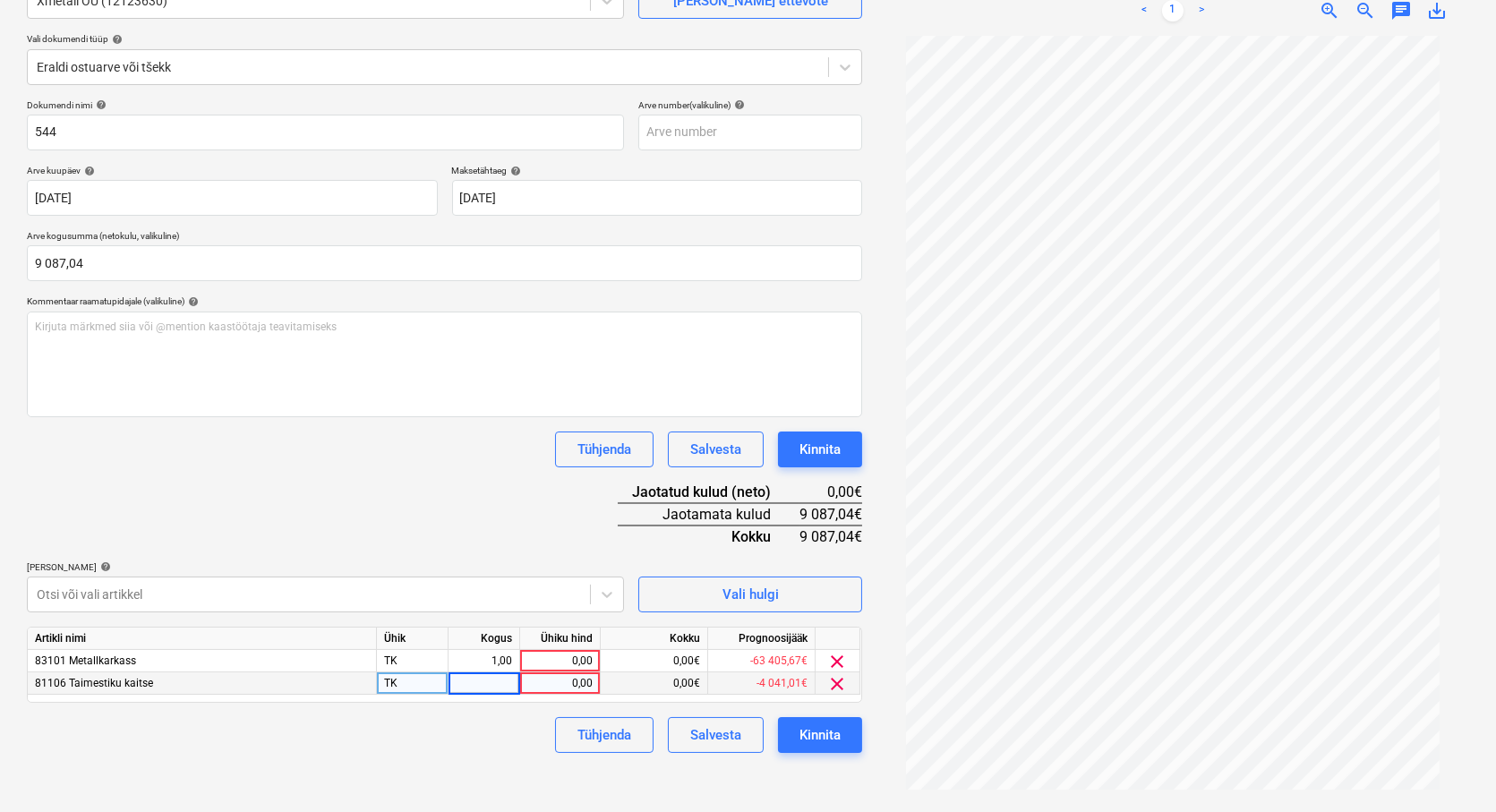
type input "1"
click at [557, 690] on div "0,00" at bounding box center [560, 683] width 65 height 22
type input "5640"
click at [549, 499] on div "Dokumendi nimi help 544 Arve number (valikuline) help Arve kuupäev help [DATE] …" at bounding box center [445, 426] width 836 height 653
click at [566, 665] on div "0,00" at bounding box center [560, 661] width 65 height 22
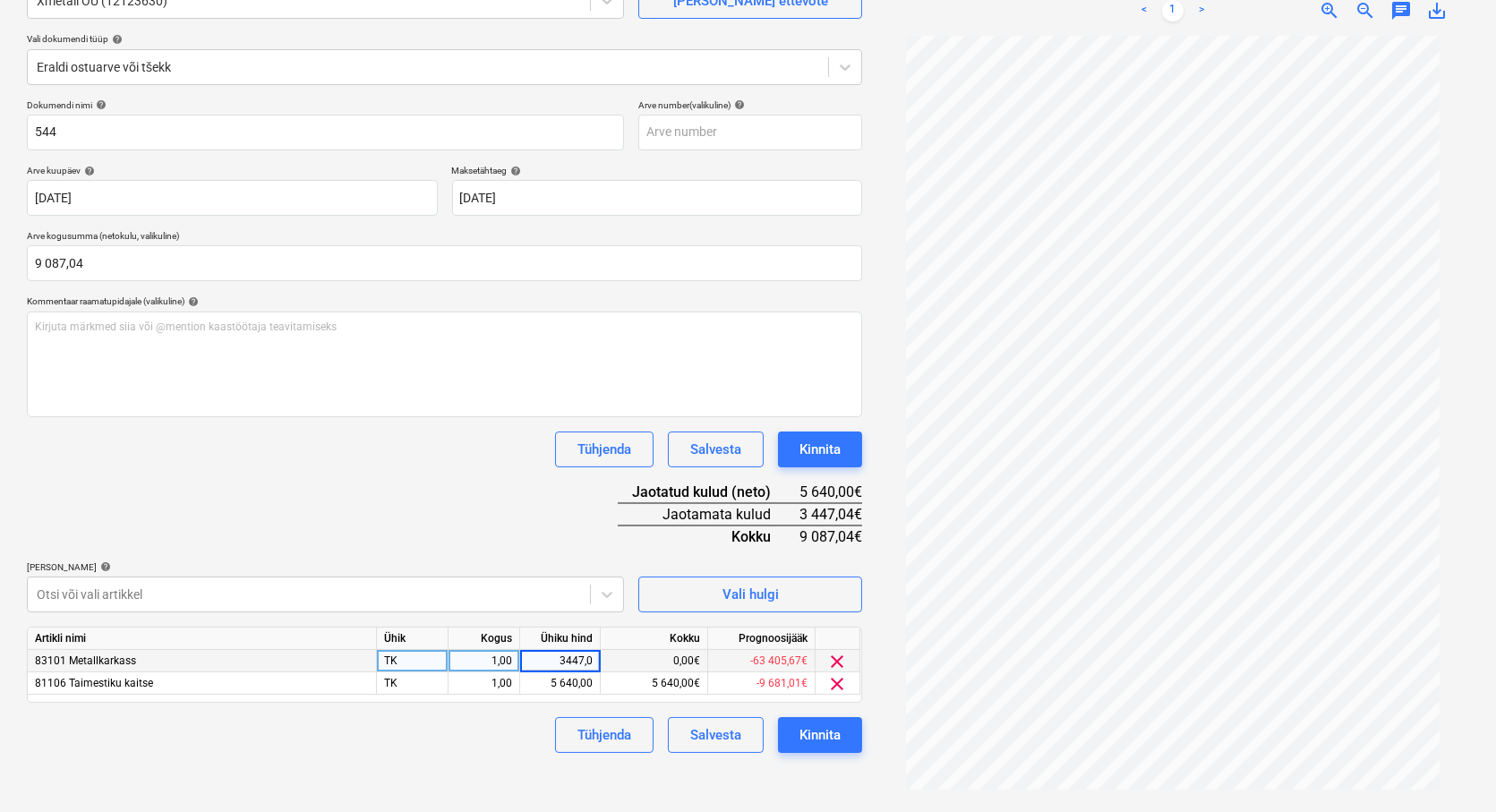
type input "3447,04"
click at [448, 514] on div "Dokumendi nimi help 544 Arve number (valikuline) help Arve kuupäev help [DATE] …" at bounding box center [445, 426] width 836 height 653
click at [807, 735] on div "Kinnita" at bounding box center [820, 735] width 41 height 23
